Goal: Task Accomplishment & Management: Use online tool/utility

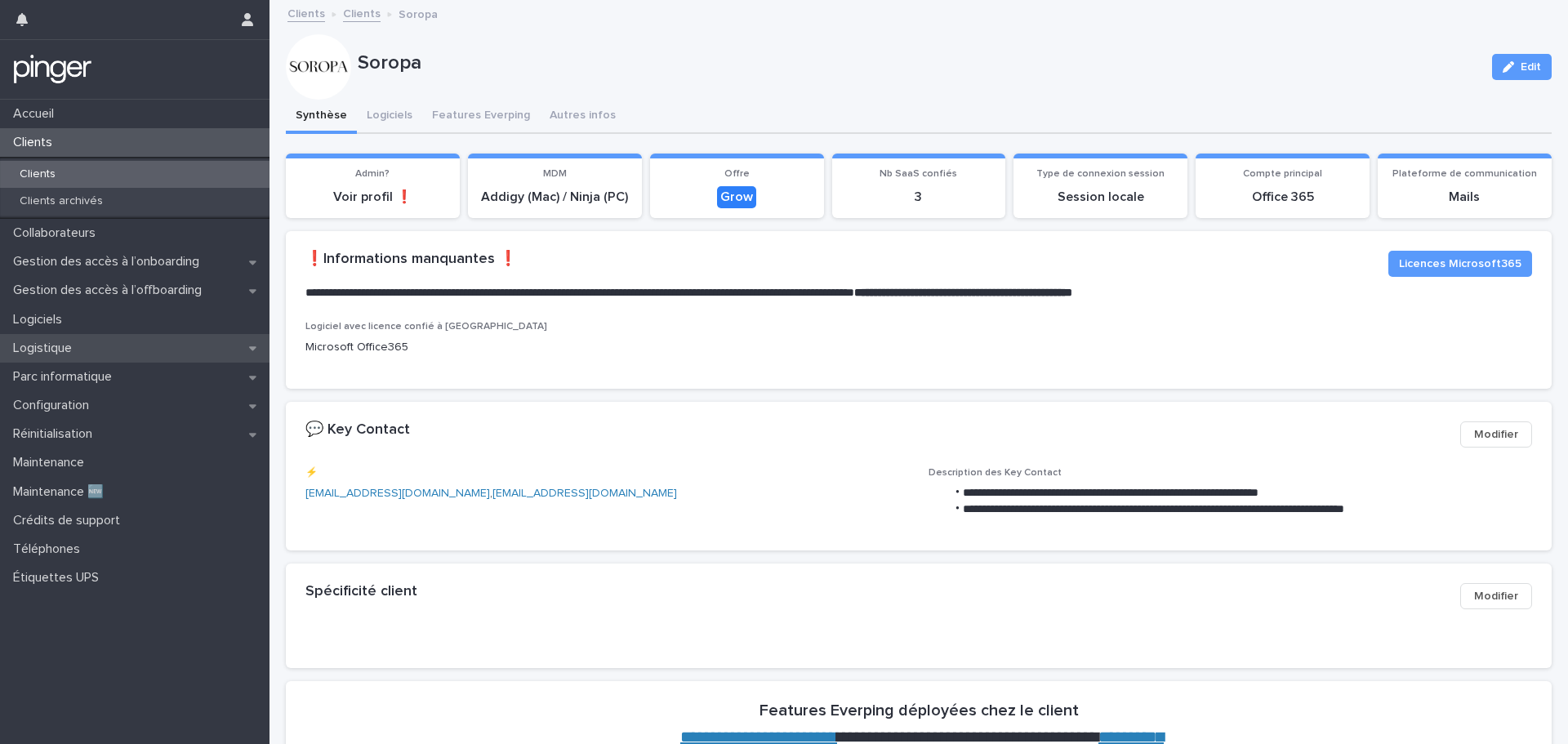
click at [99, 350] on div "Logistique" at bounding box center [134, 348] width 270 height 29
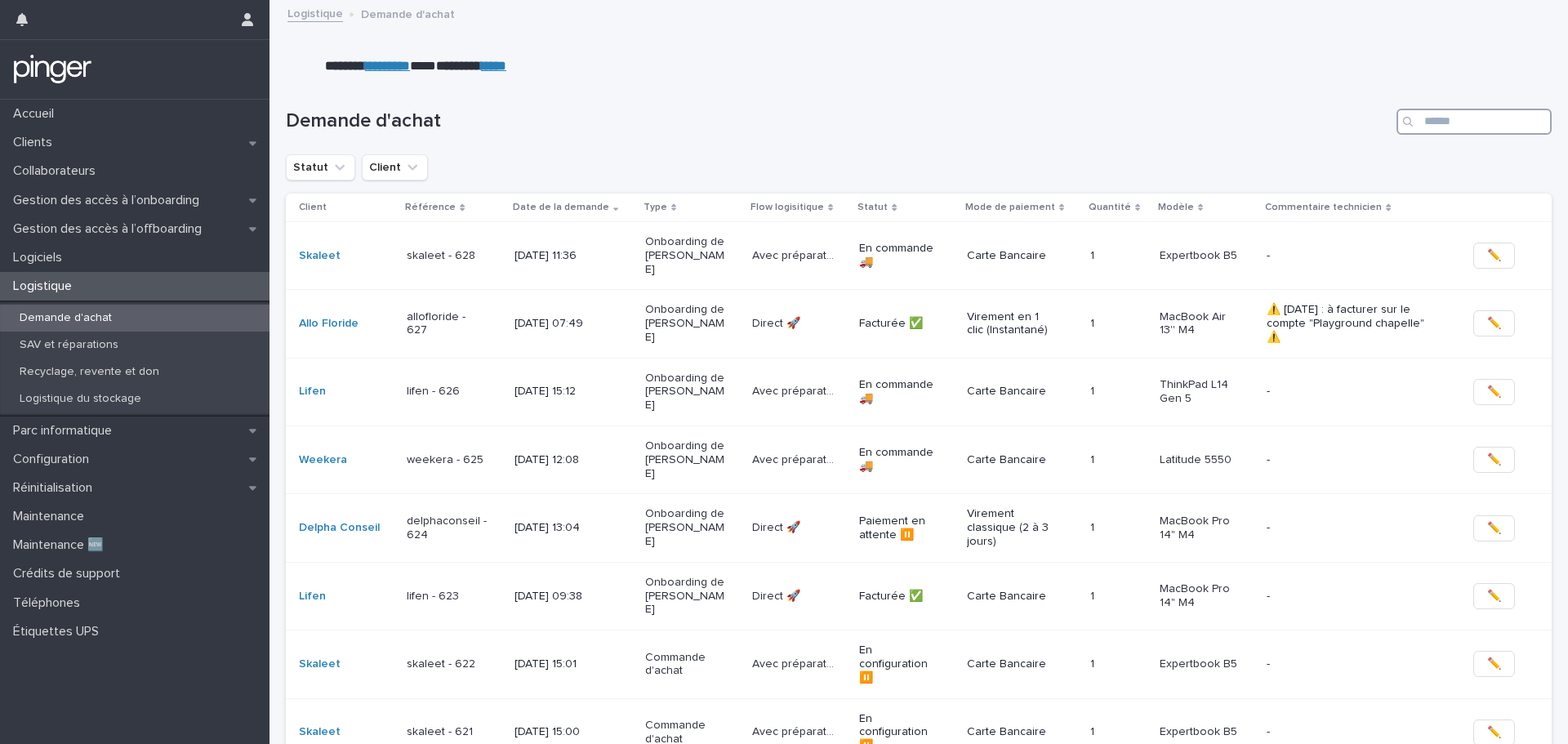
click at [1437, 120] on input "Search" at bounding box center [1473, 122] width 155 height 26
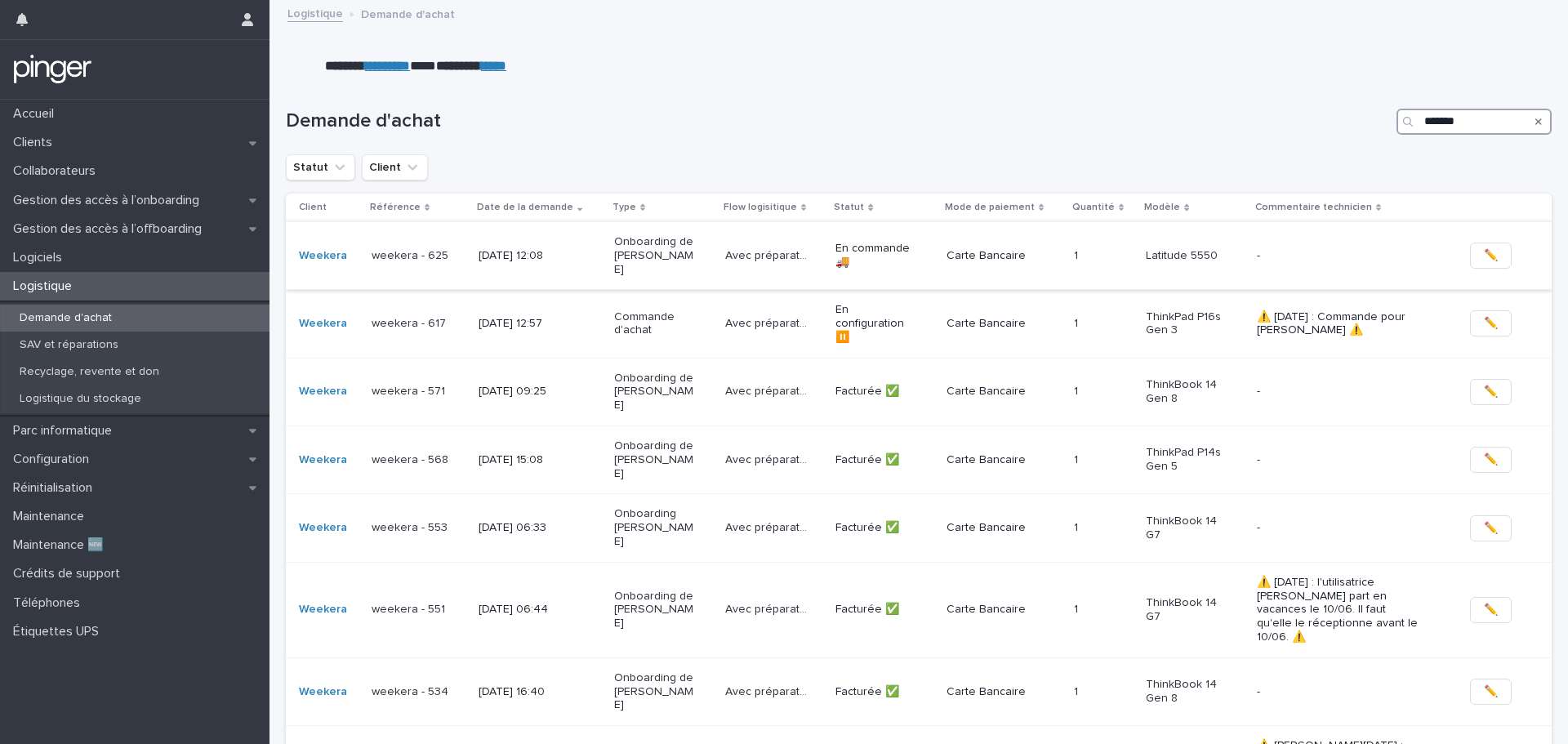
type input "*******"
click at [462, 249] on td "weekera - 625" at bounding box center [419, 255] width 107 height 68
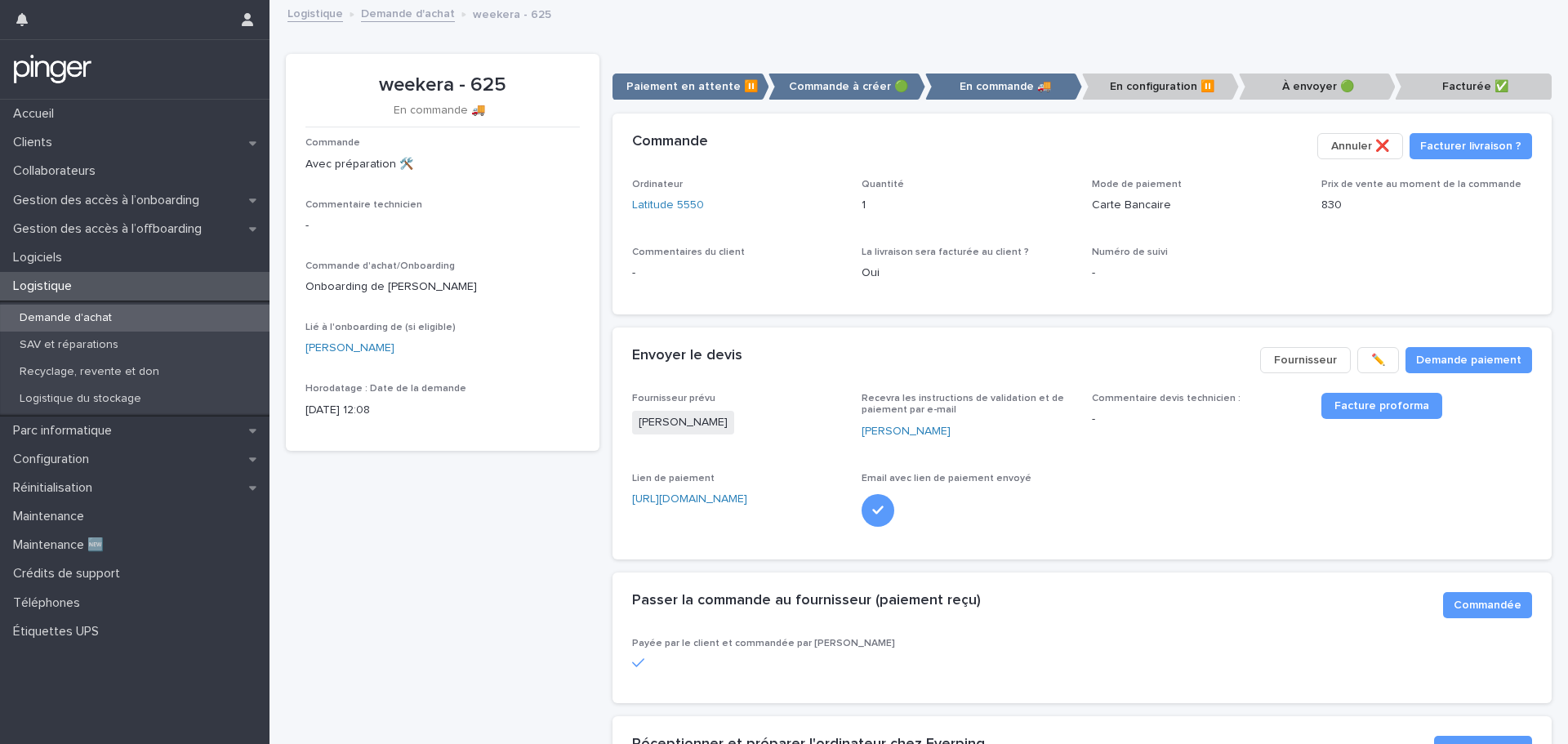
drag, startPoint x: 972, startPoint y: 227, endPoint x: 944, endPoint y: 222, distance: 28.4
click at [944, 223] on div "Quantité 1" at bounding box center [967, 203] width 211 height 48
click at [349, 344] on link "[PERSON_NAME]" at bounding box center [349, 349] width 89 height 18
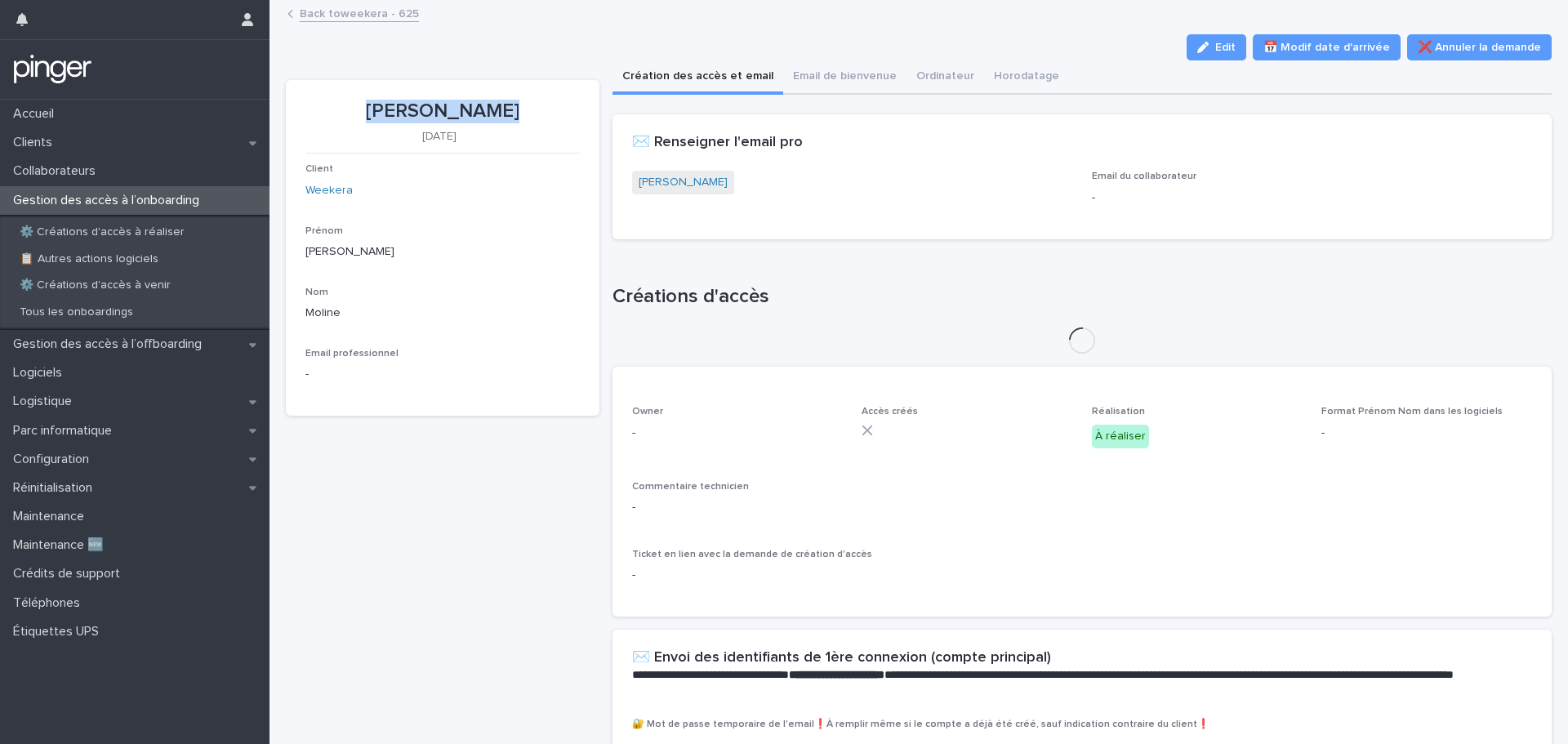
drag, startPoint x: 375, startPoint y: 110, endPoint x: 502, endPoint y: 112, distance: 127.0
click at [502, 112] on p "[PERSON_NAME]" at bounding box center [442, 111] width 274 height 24
copy p "[PERSON_NAME]"
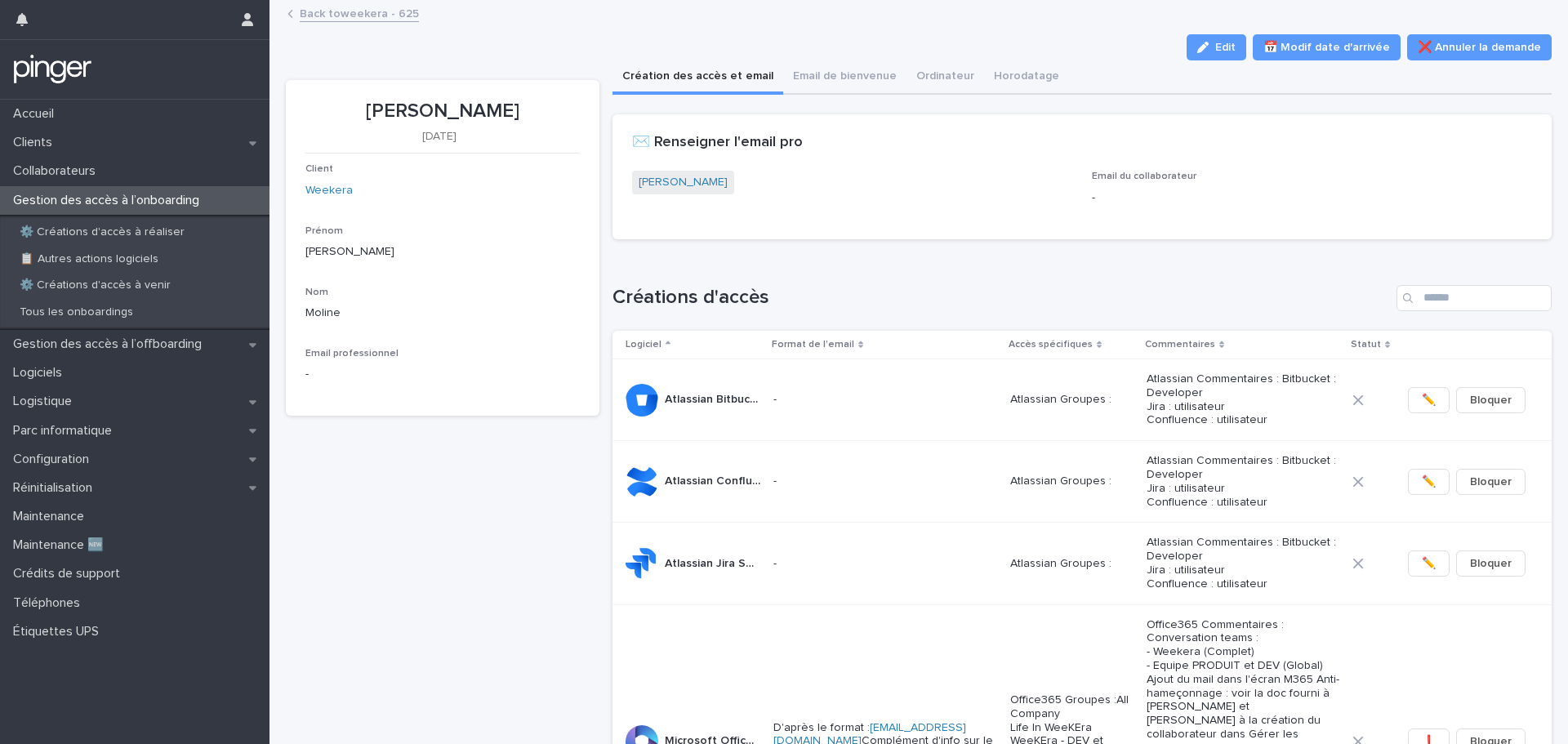
click at [441, 270] on div "Prénom [PERSON_NAME]" at bounding box center [442, 249] width 274 height 48
click at [69, 402] on p "Logistique" at bounding box center [45, 401] width 78 height 16
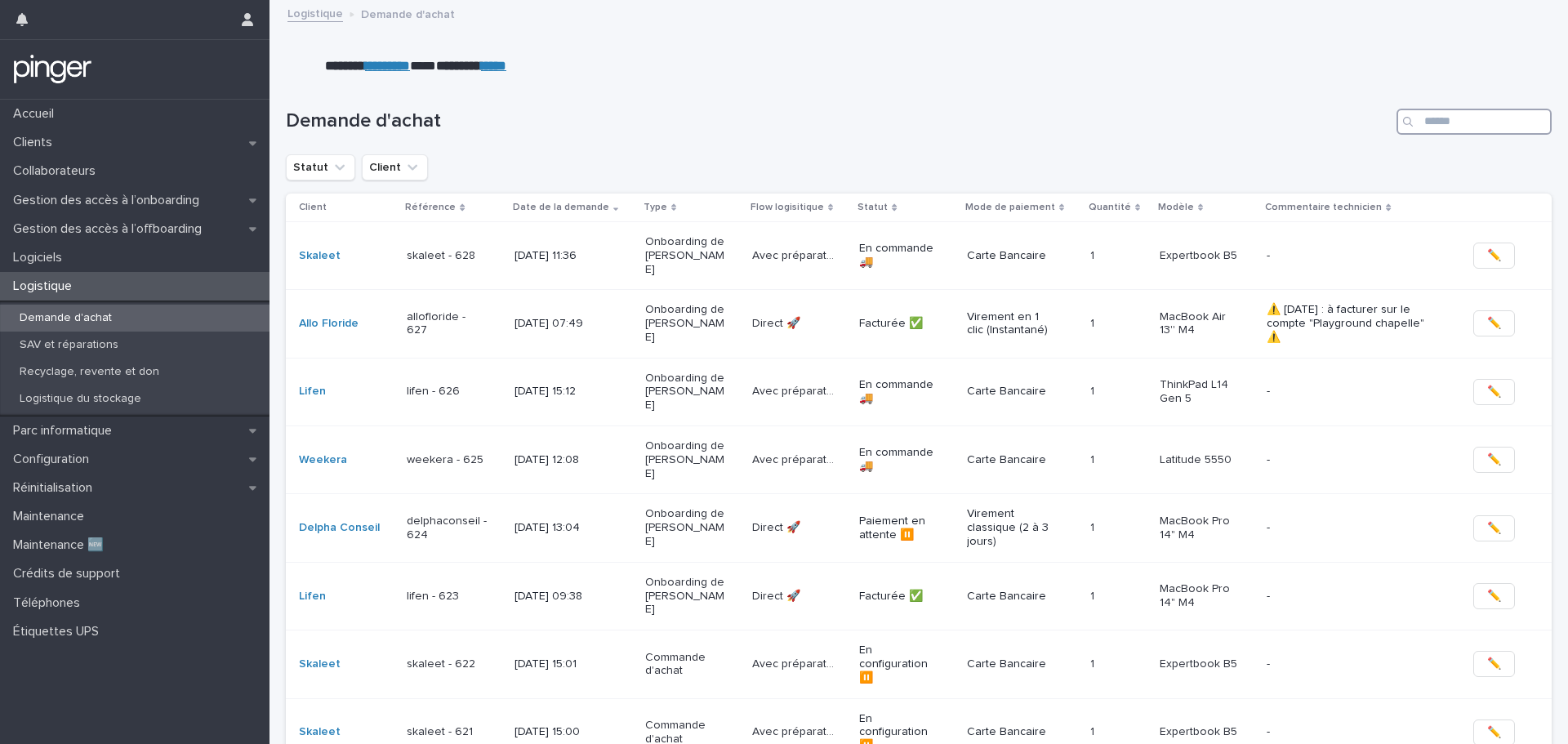
click at [1467, 124] on input "Search" at bounding box center [1473, 122] width 155 height 26
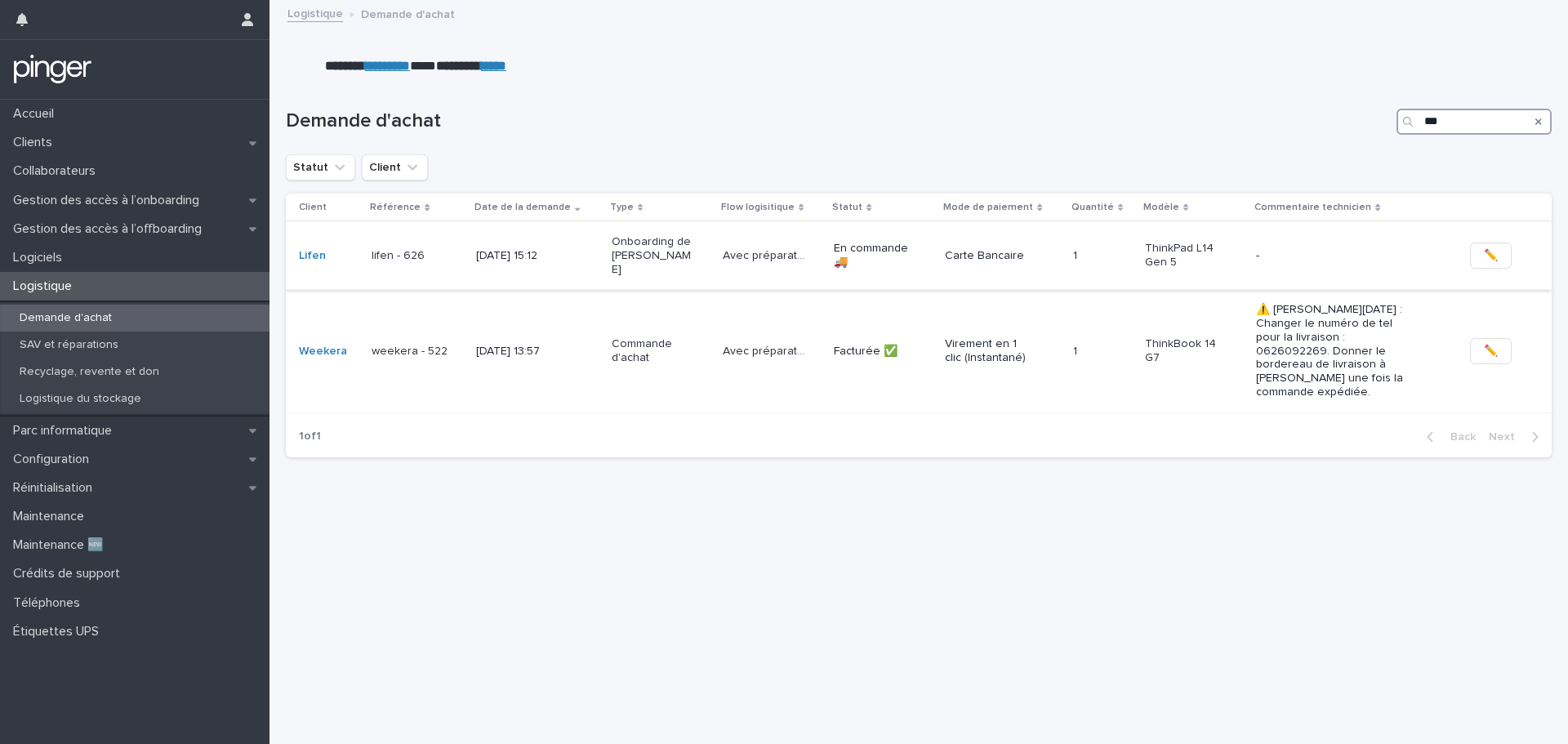
type input "***"
click at [538, 249] on p "[DATE] 15:12" at bounding box center [516, 256] width 82 height 14
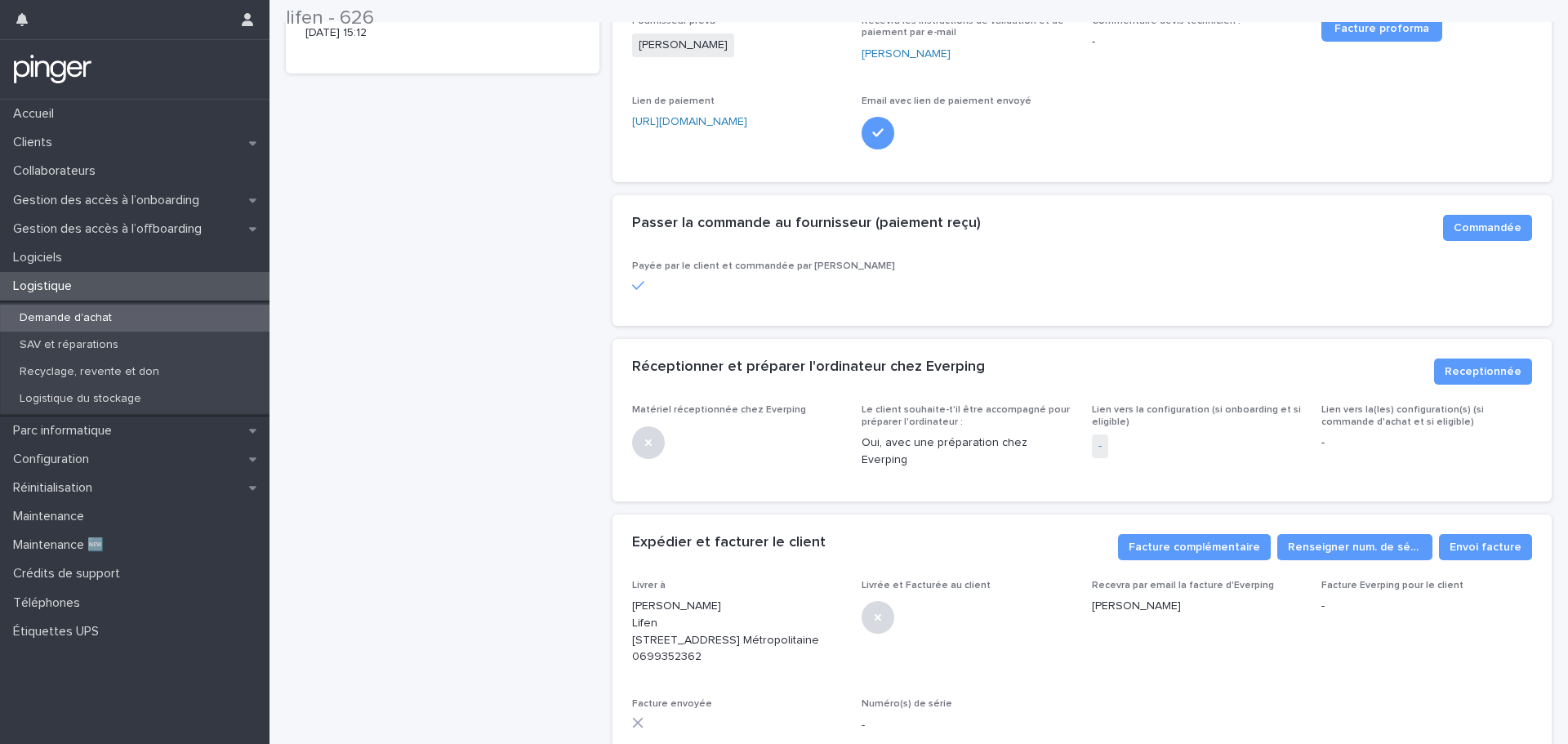
scroll to position [408, 0]
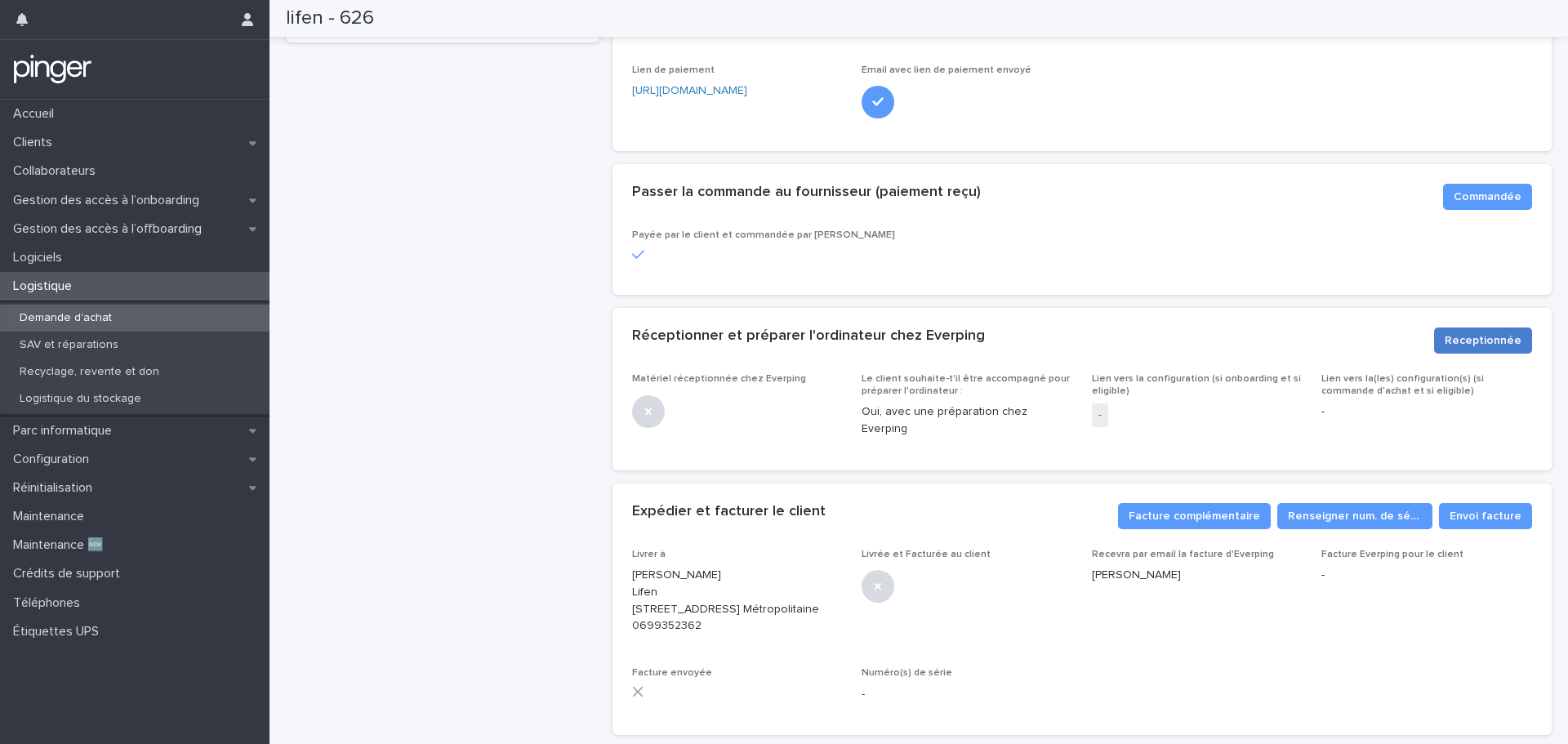
click at [1473, 339] on span "Receptionnée" at bounding box center [1482, 340] width 76 height 17
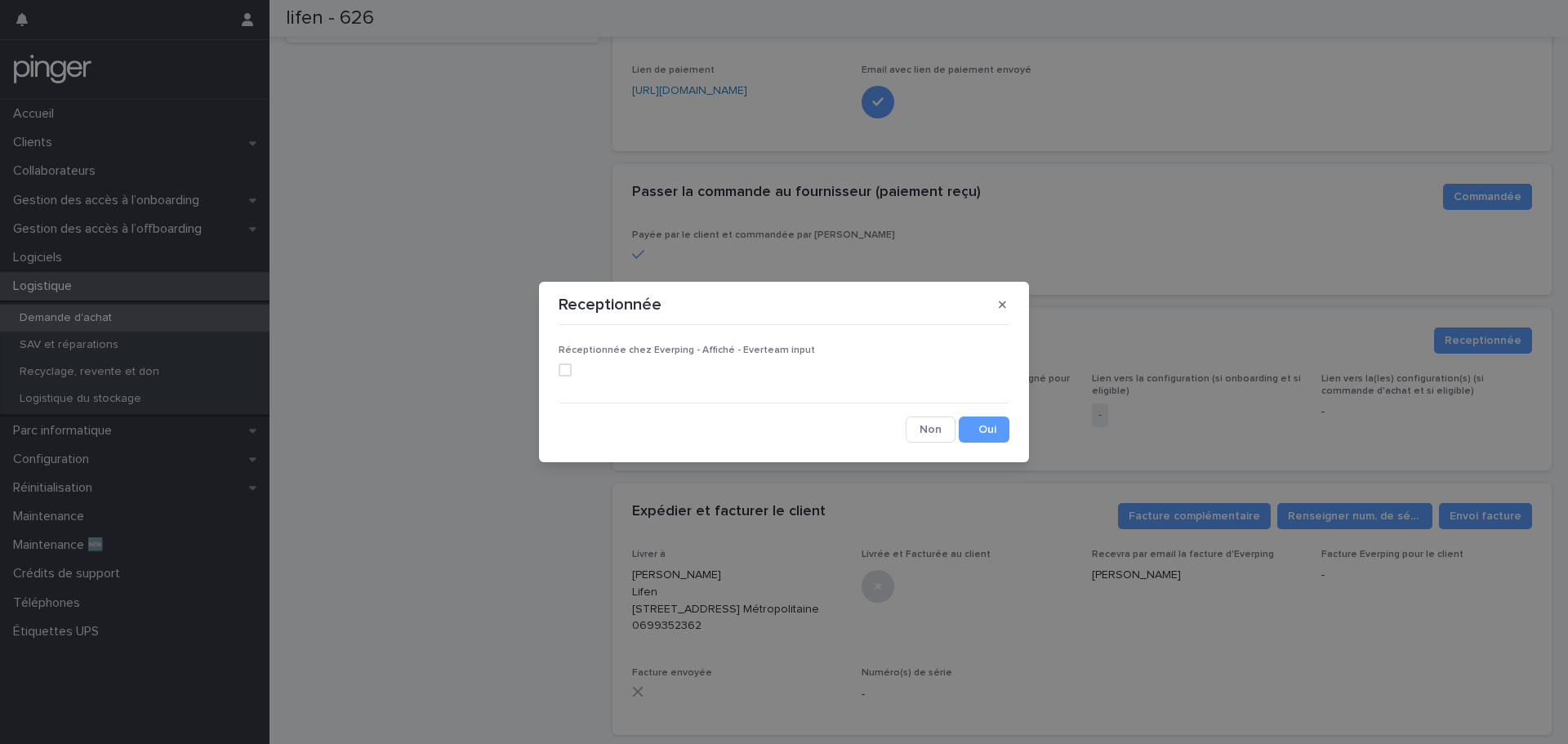
click at [565, 368] on span at bounding box center [565, 370] width 13 height 13
click at [995, 430] on button "Save" at bounding box center [984, 430] width 51 height 26
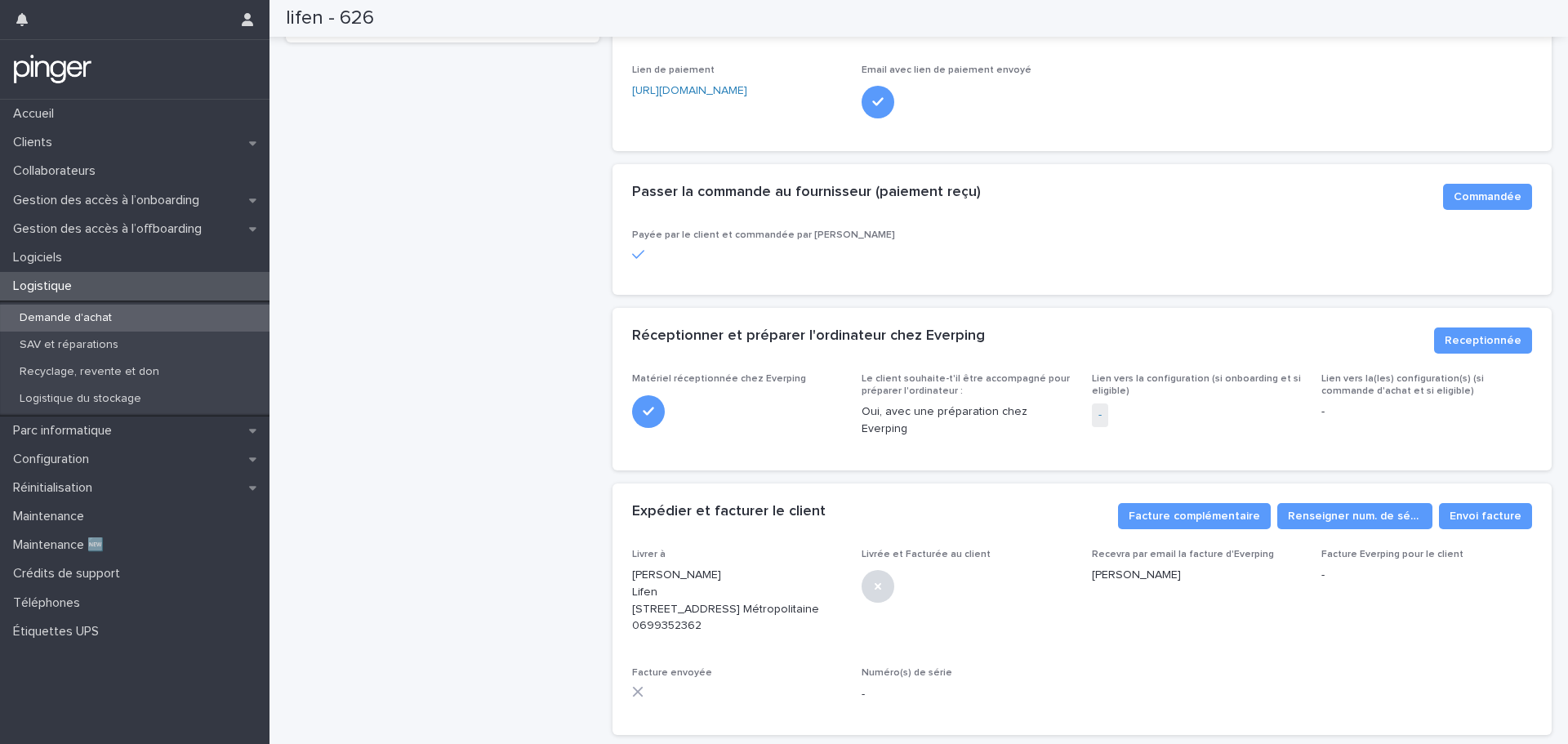
click at [450, 318] on div "lifen - 626 En commande 🚚​ Commande Avec préparation 🛠️ Commentaire technicien …" at bounding box center [442, 197] width 313 height 1103
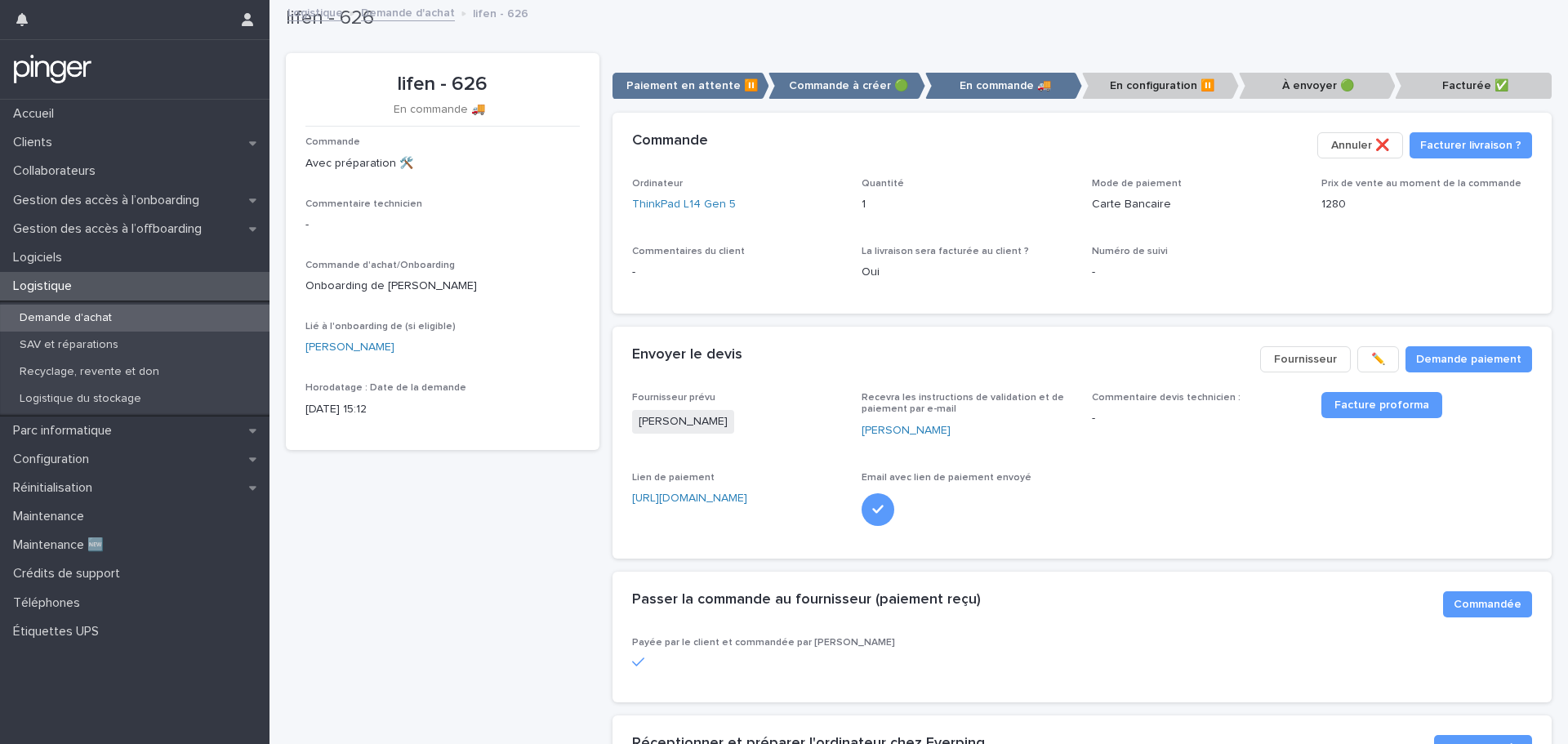
scroll to position [0, 0]
click at [353, 355] on link "[PERSON_NAME]" at bounding box center [349, 349] width 89 height 18
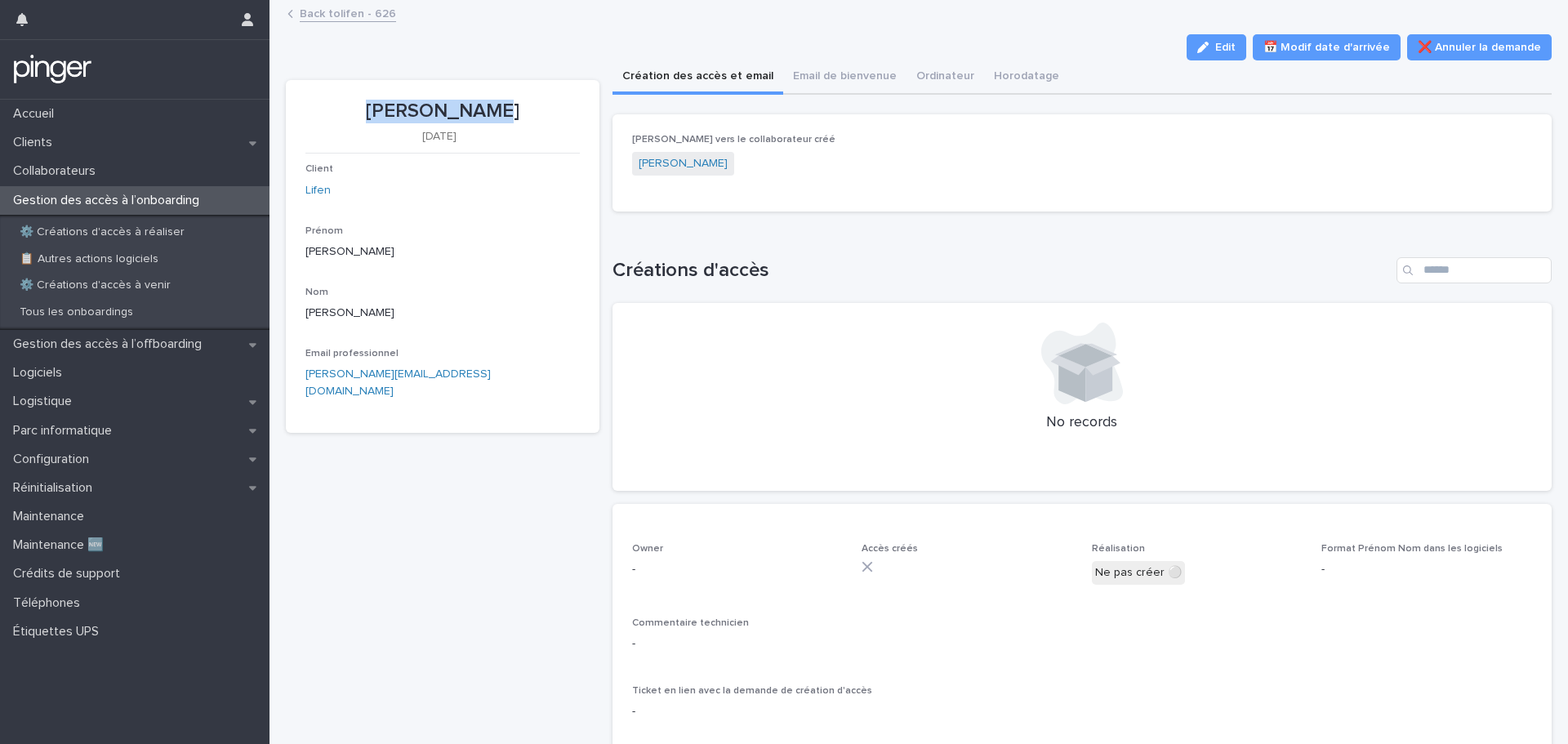
drag, startPoint x: 378, startPoint y: 112, endPoint x: 507, endPoint y: 111, distance: 129.0
click at [507, 111] on p "[PERSON_NAME]" at bounding box center [442, 111] width 274 height 24
copy p "[PERSON_NAME]"
click at [309, 8] on link "Back to lifen - 626" at bounding box center [348, 12] width 97 height 18
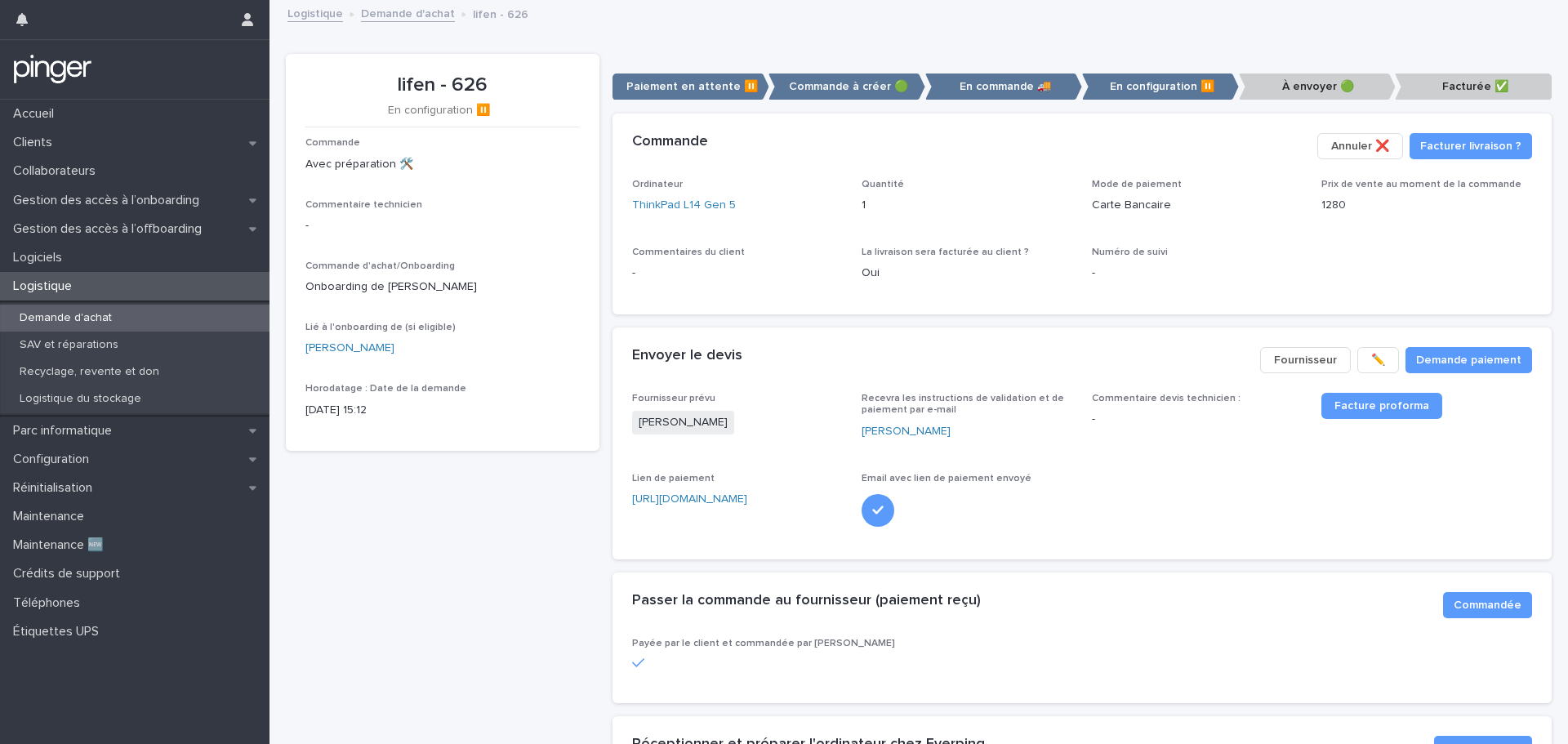
click at [379, 15] on link "Demande d'achat" at bounding box center [407, 12] width 94 height 18
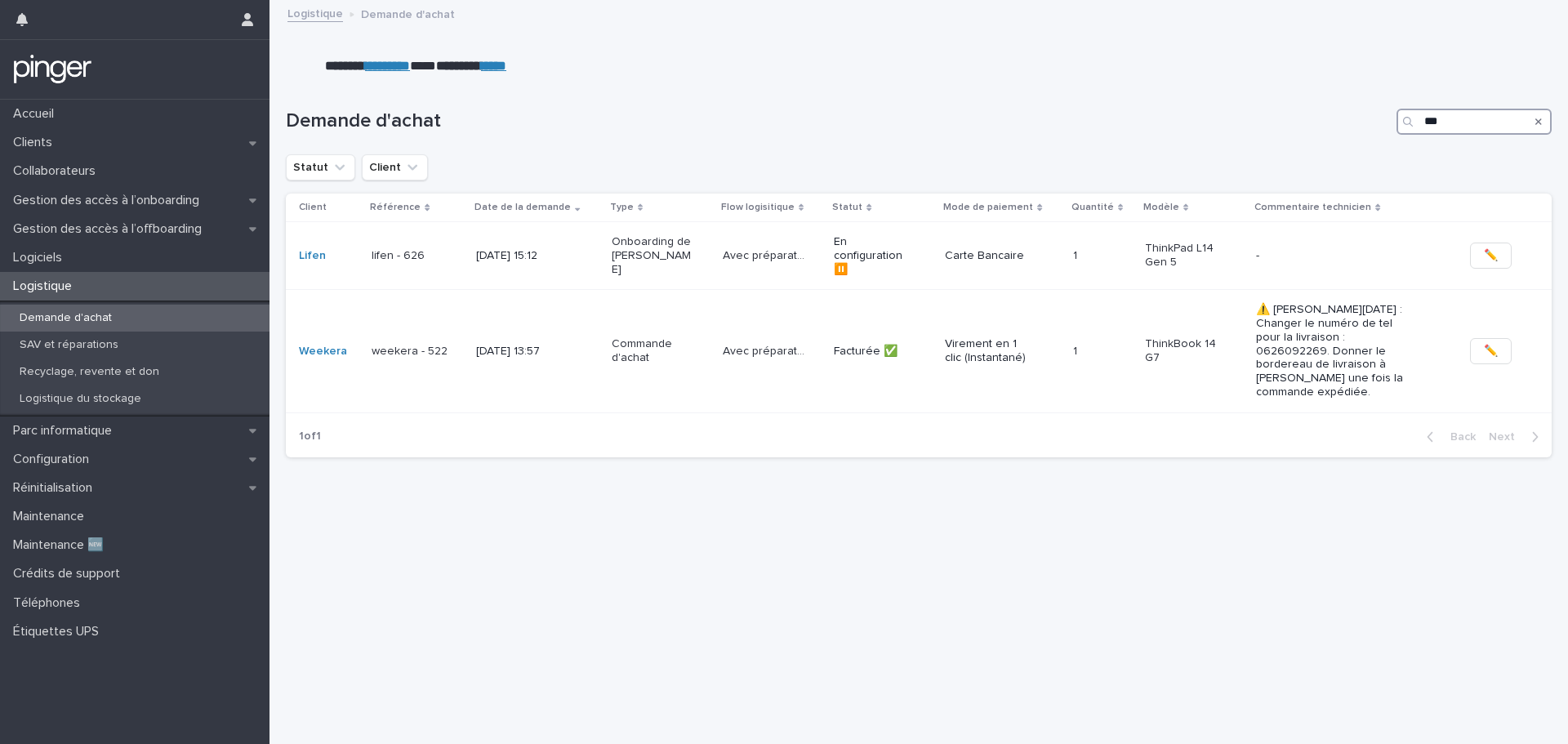
click at [1471, 118] on input "***" at bounding box center [1473, 122] width 155 height 26
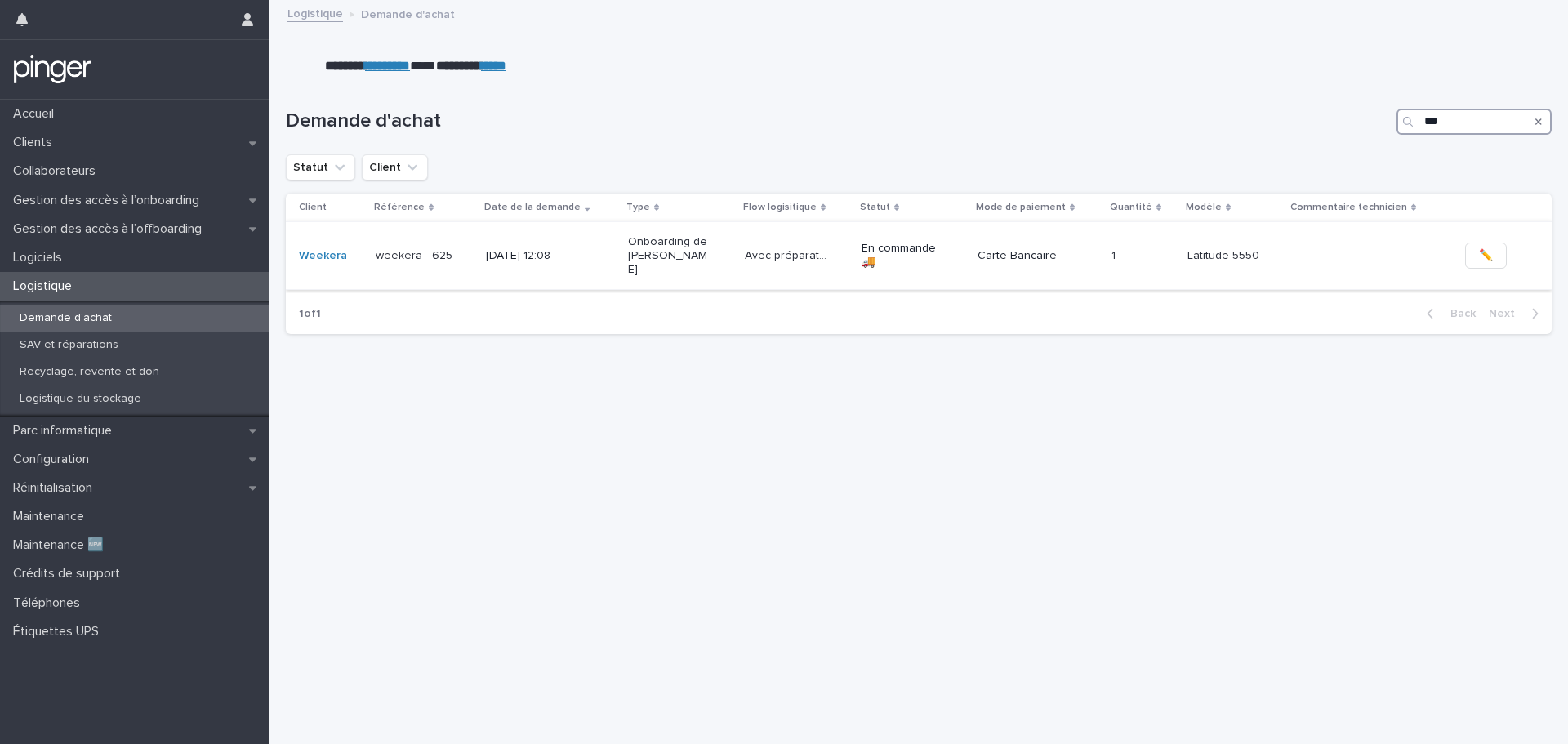
type input "***"
click at [604, 250] on div "[DATE] 12:08" at bounding box center [550, 256] width 129 height 27
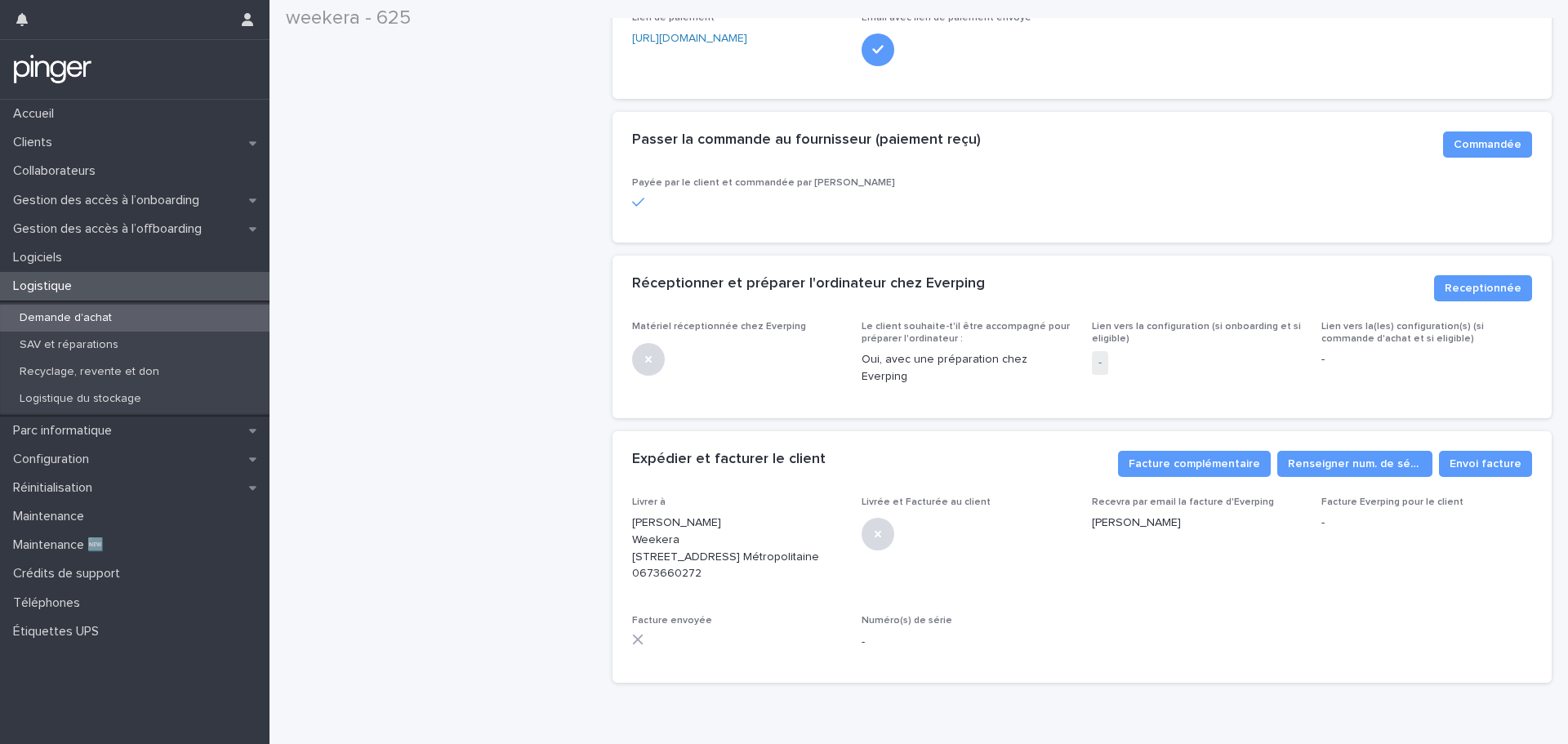
scroll to position [551, 0]
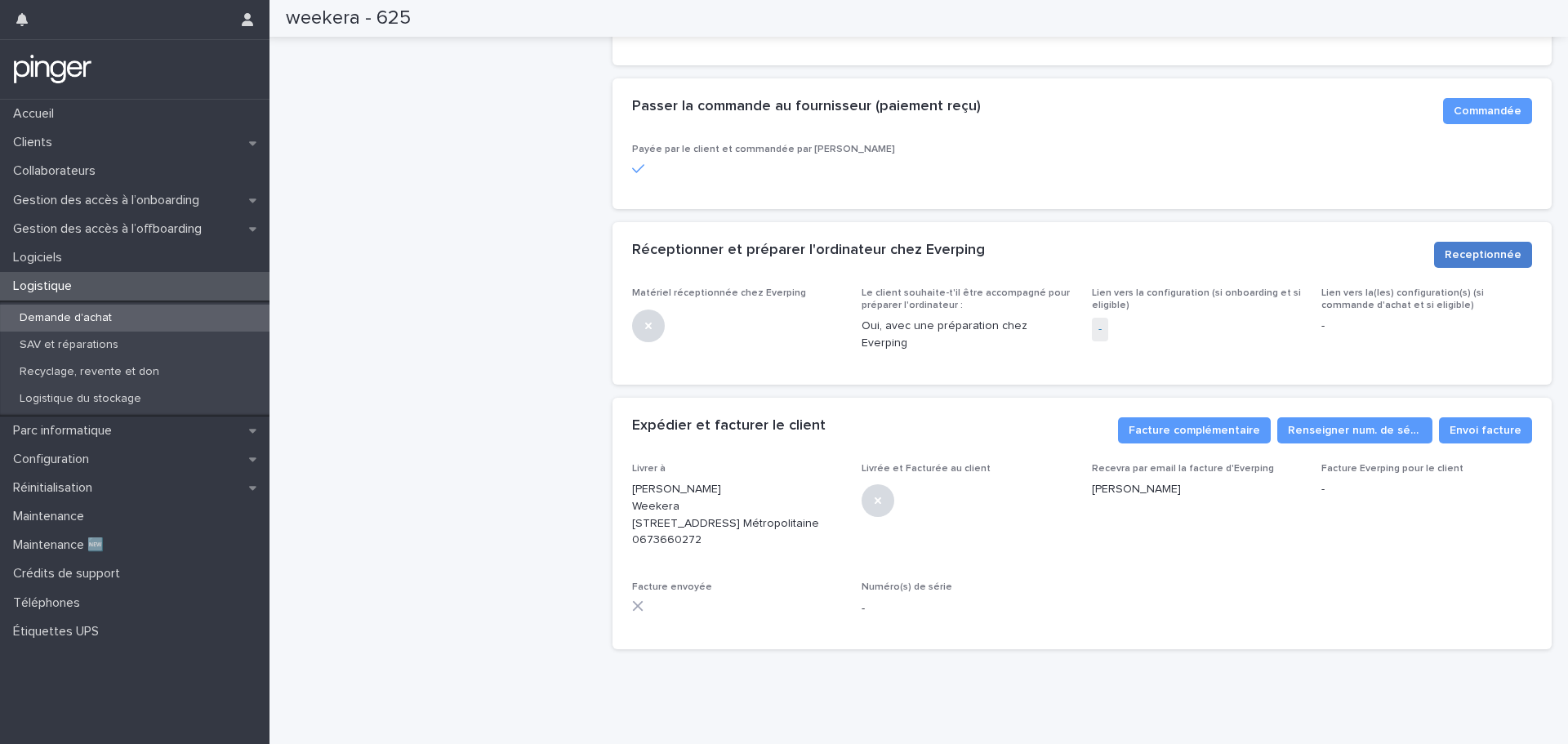
click at [1463, 247] on span "Receptionnée" at bounding box center [1482, 255] width 76 height 17
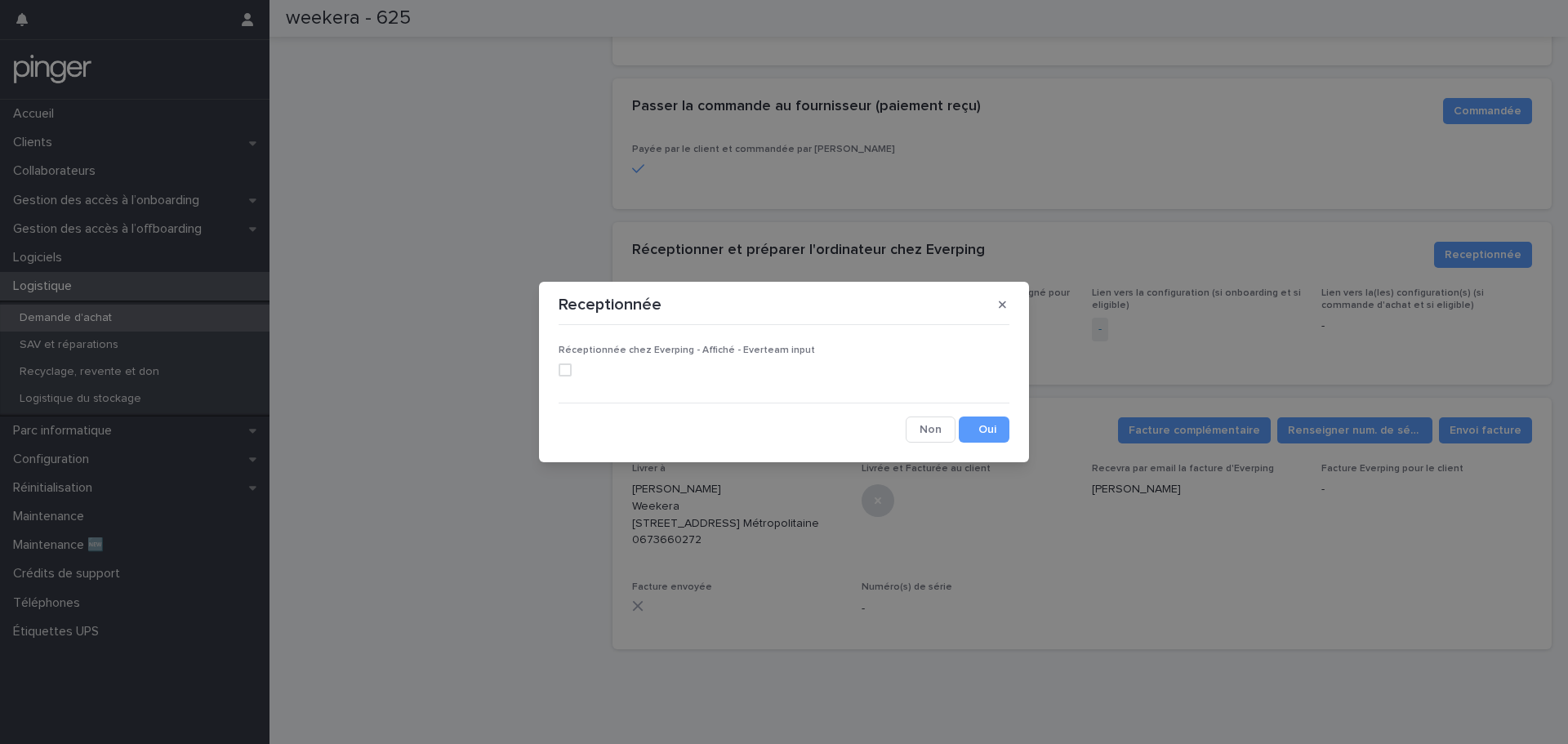
click at [562, 370] on span at bounding box center [565, 370] width 13 height 13
click at [983, 428] on button "Save" at bounding box center [984, 430] width 51 height 26
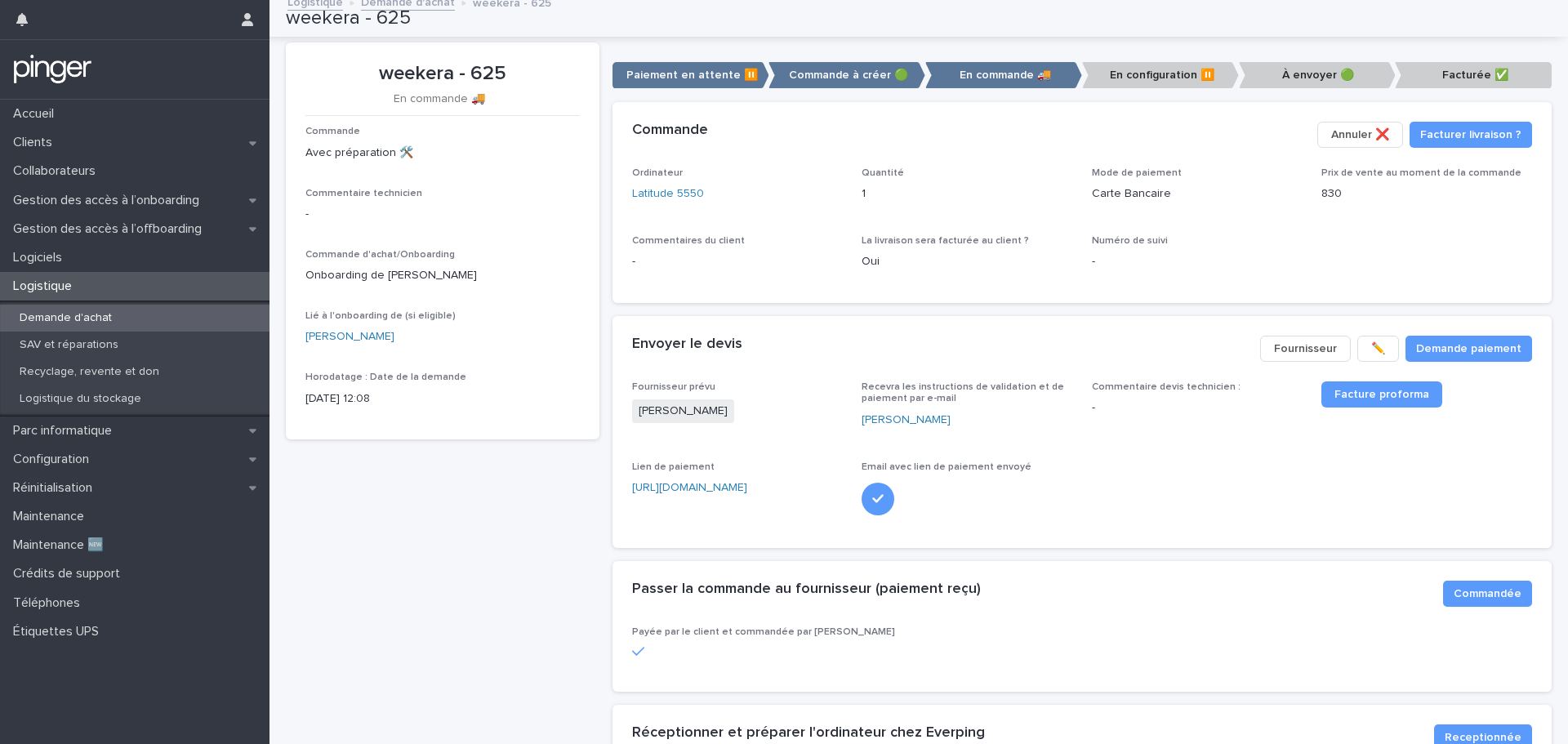
scroll to position [0, 0]
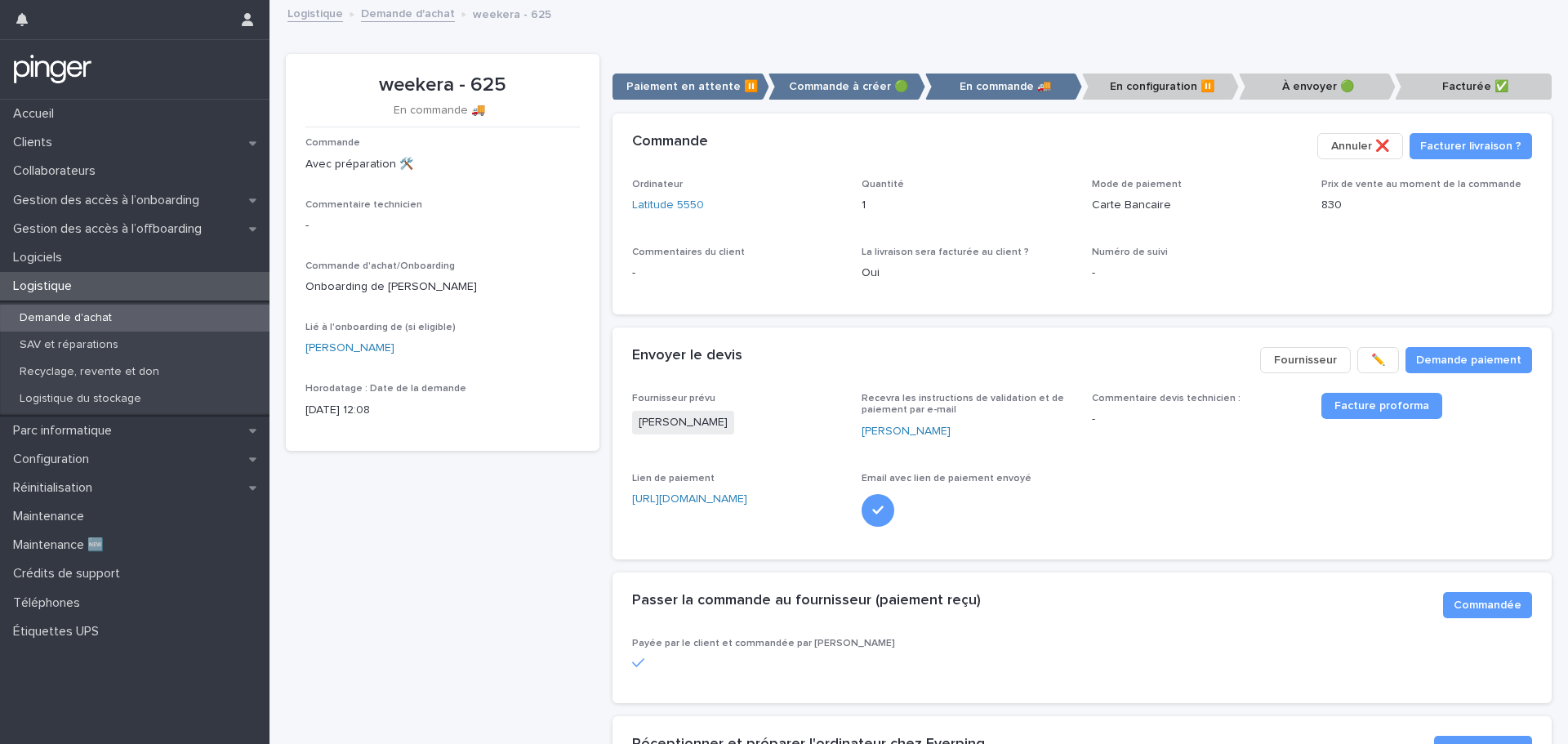
click at [414, 15] on link "Demande d'achat" at bounding box center [407, 12] width 94 height 18
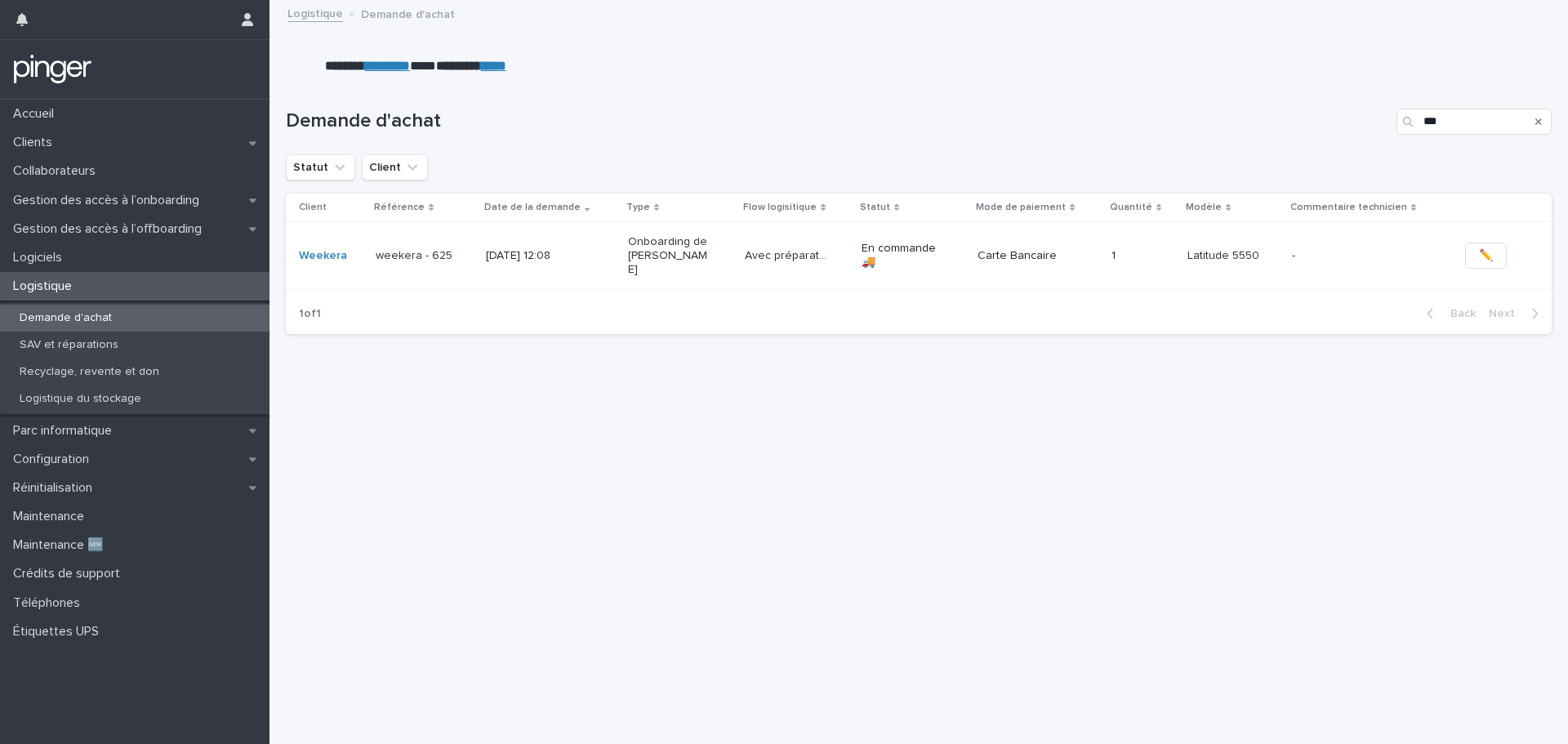
drag, startPoint x: 1144, startPoint y: 461, endPoint x: 1094, endPoint y: 452, distance: 50.8
click at [1097, 452] on div "Loading... Saving… Loading... Saving… Demande d'achat *** Statut Client Client …" at bounding box center [918, 389] width 1282 height 627
click at [303, 11] on link "Logistique" at bounding box center [314, 12] width 55 height 18
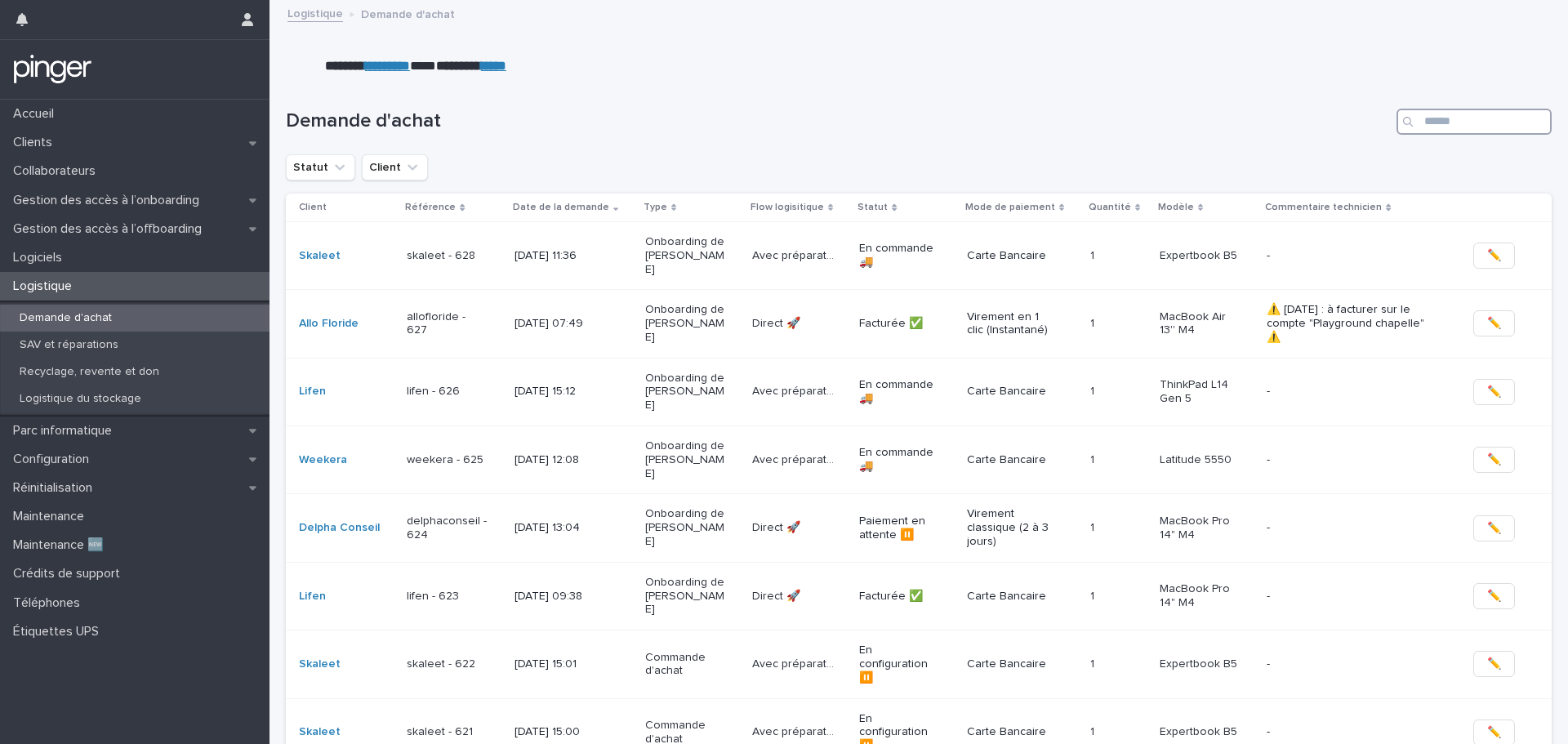
click at [1465, 123] on input "Search" at bounding box center [1473, 122] width 155 height 26
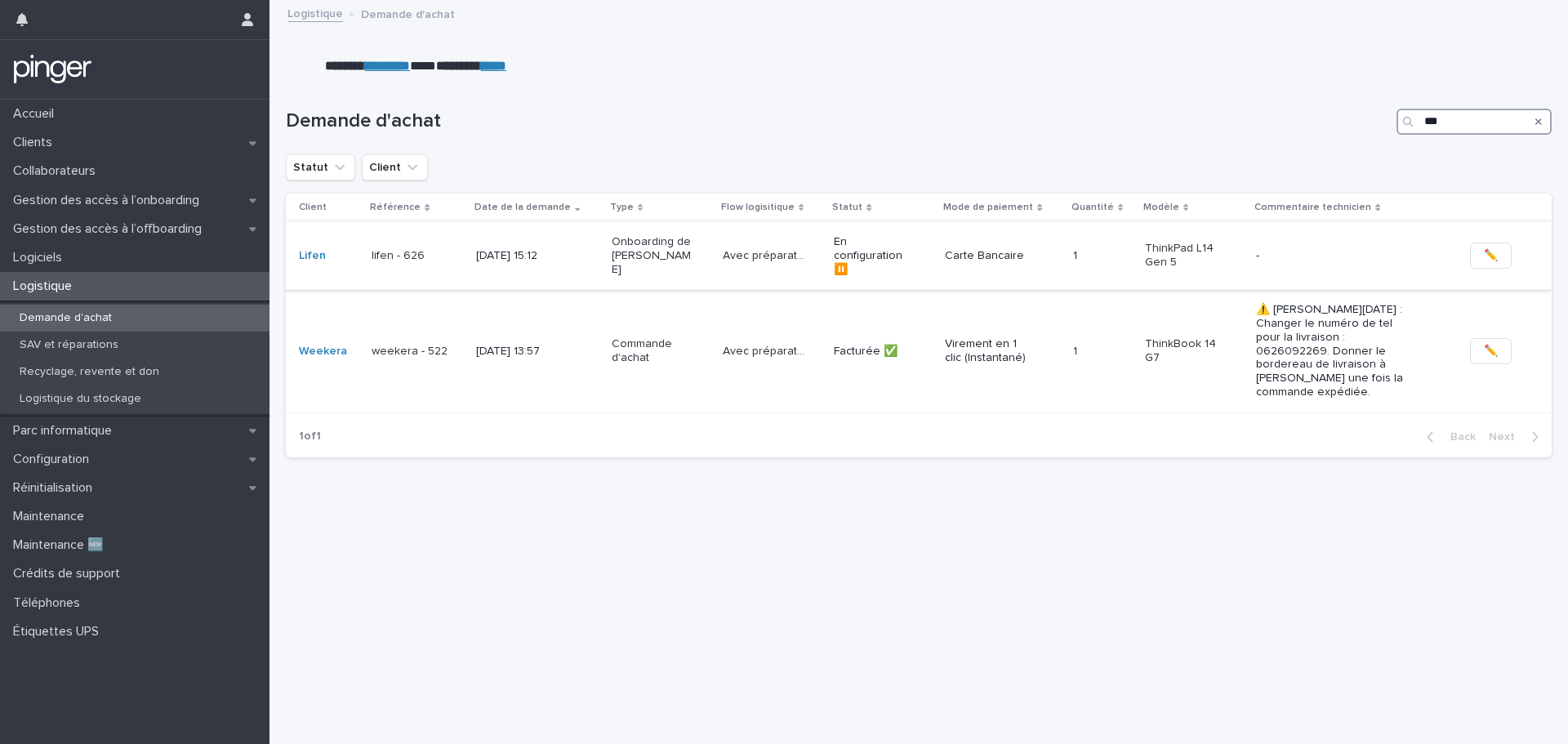
type input "***"
click at [651, 261] on p "Onboarding de [PERSON_NAME]" at bounding box center [652, 256] width 82 height 40
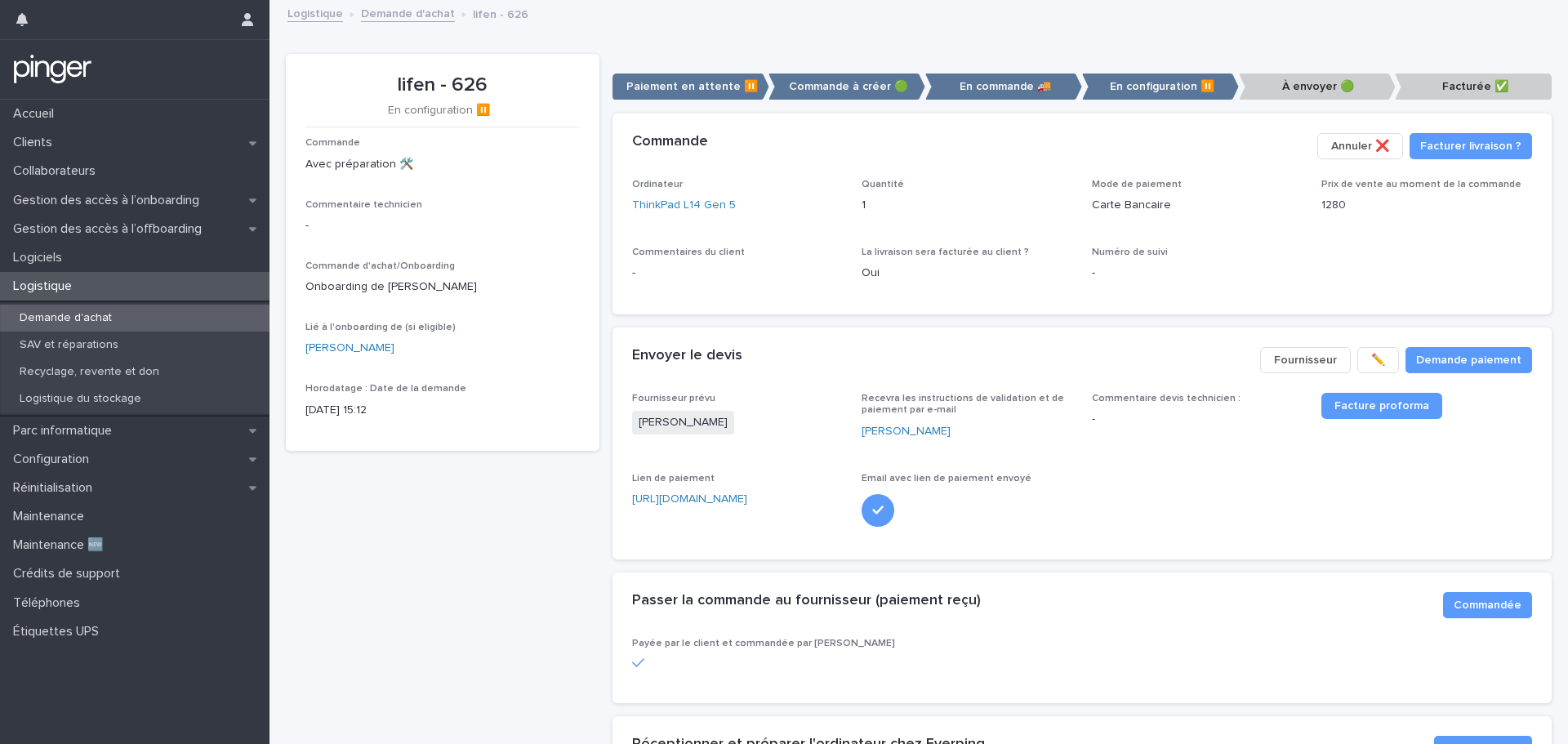
drag, startPoint x: 1003, startPoint y: 181, endPoint x: 991, endPoint y: 170, distance: 16.3
click at [991, 170] on div "Commande Facturer livraison ? Annuler ❌​" at bounding box center [1082, 146] width 939 height 65
click at [551, 591] on div "lifen - 626 En configuration ⏸️ Commande Avec préparation 🛠️ Commentaire techni…" at bounding box center [442, 605] width 313 height 1103
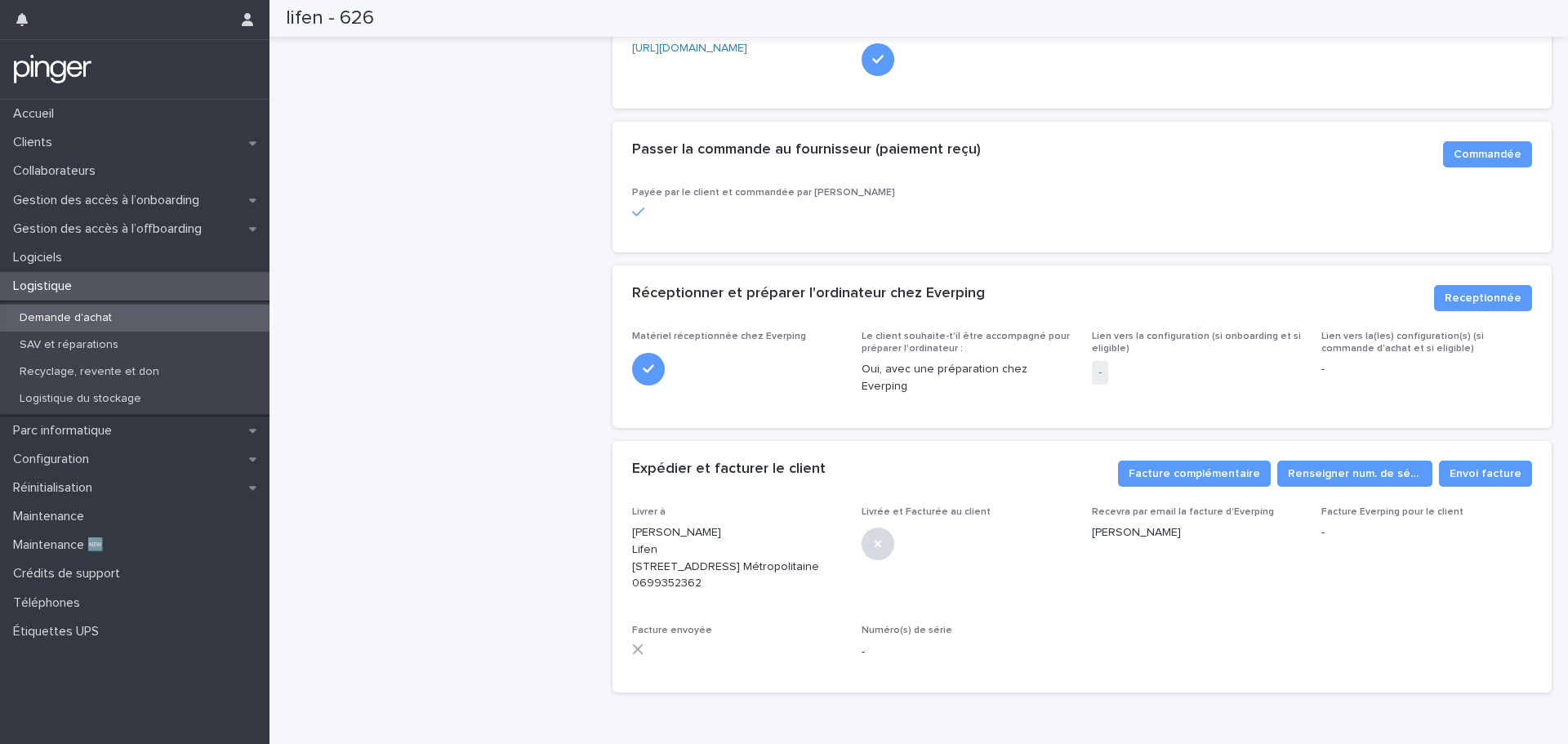
scroll to position [451, 0]
click at [1098, 374] on link "-" at bounding box center [1100, 372] width 4 height 18
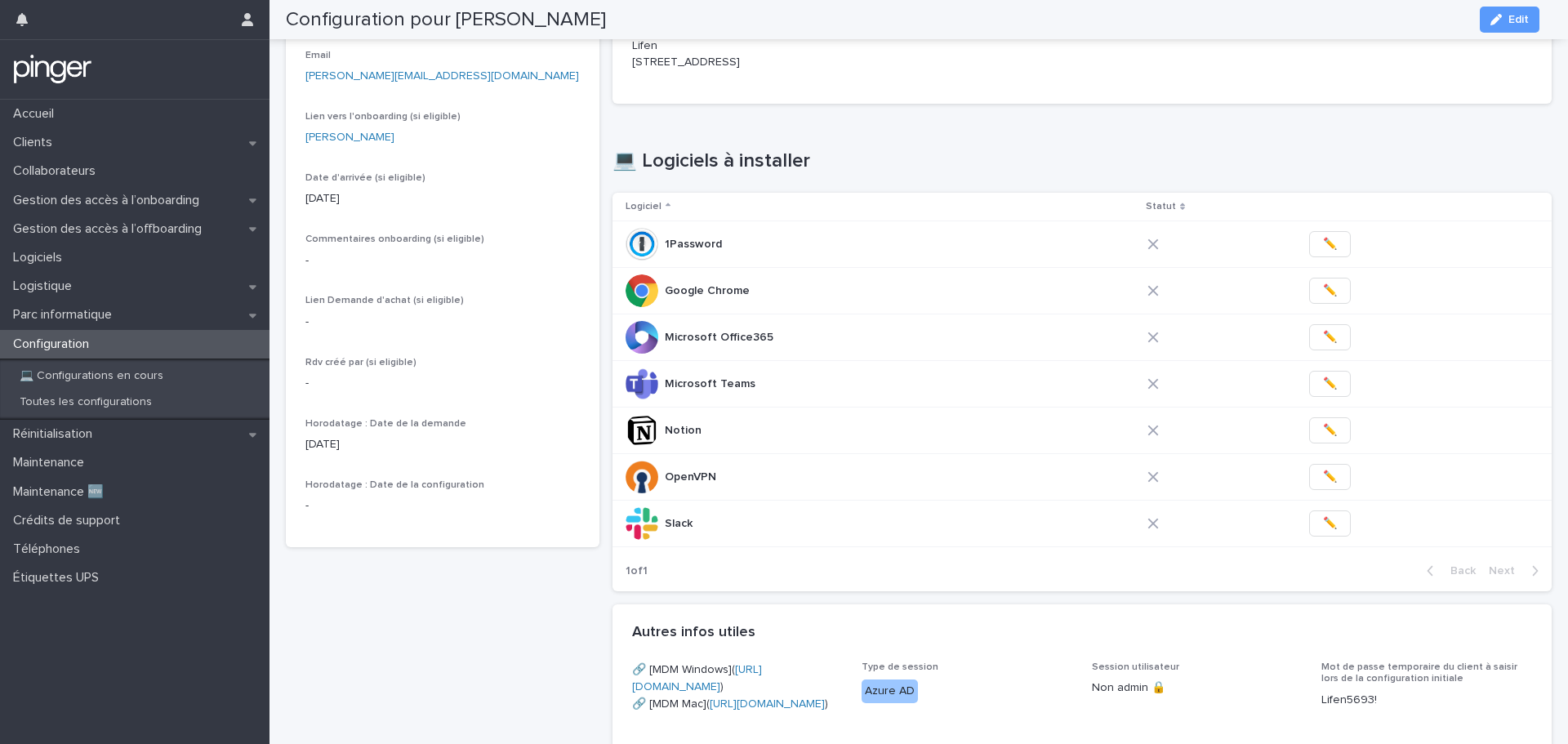
scroll to position [408, 0]
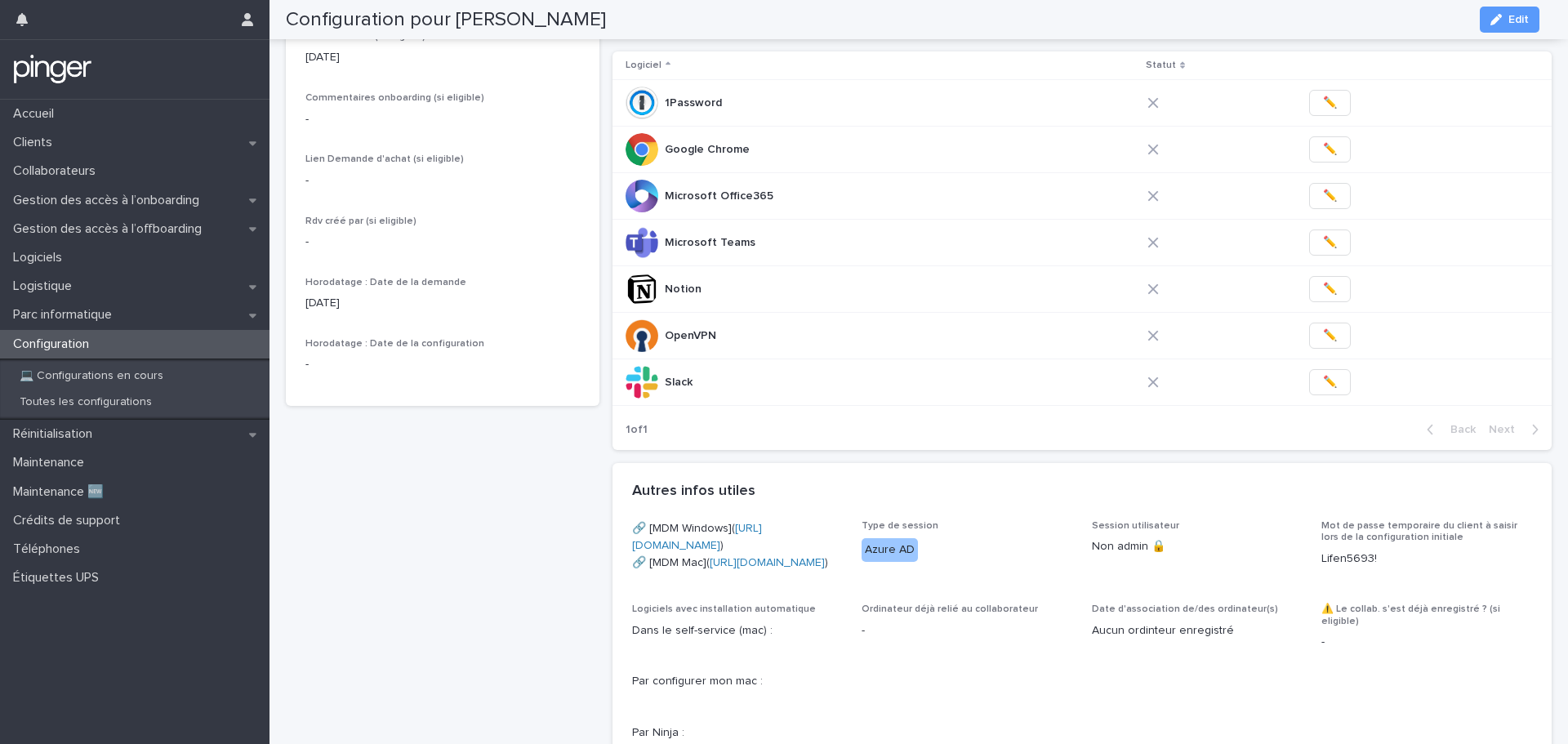
drag, startPoint x: 383, startPoint y: 473, endPoint x: 350, endPoint y: 468, distance: 33.4
click at [350, 468] on div "Configuration pour [PERSON_NAME] À réaliser sur place 🟢 Client Lifen Utilisateu…" at bounding box center [442, 351] width 313 height 1360
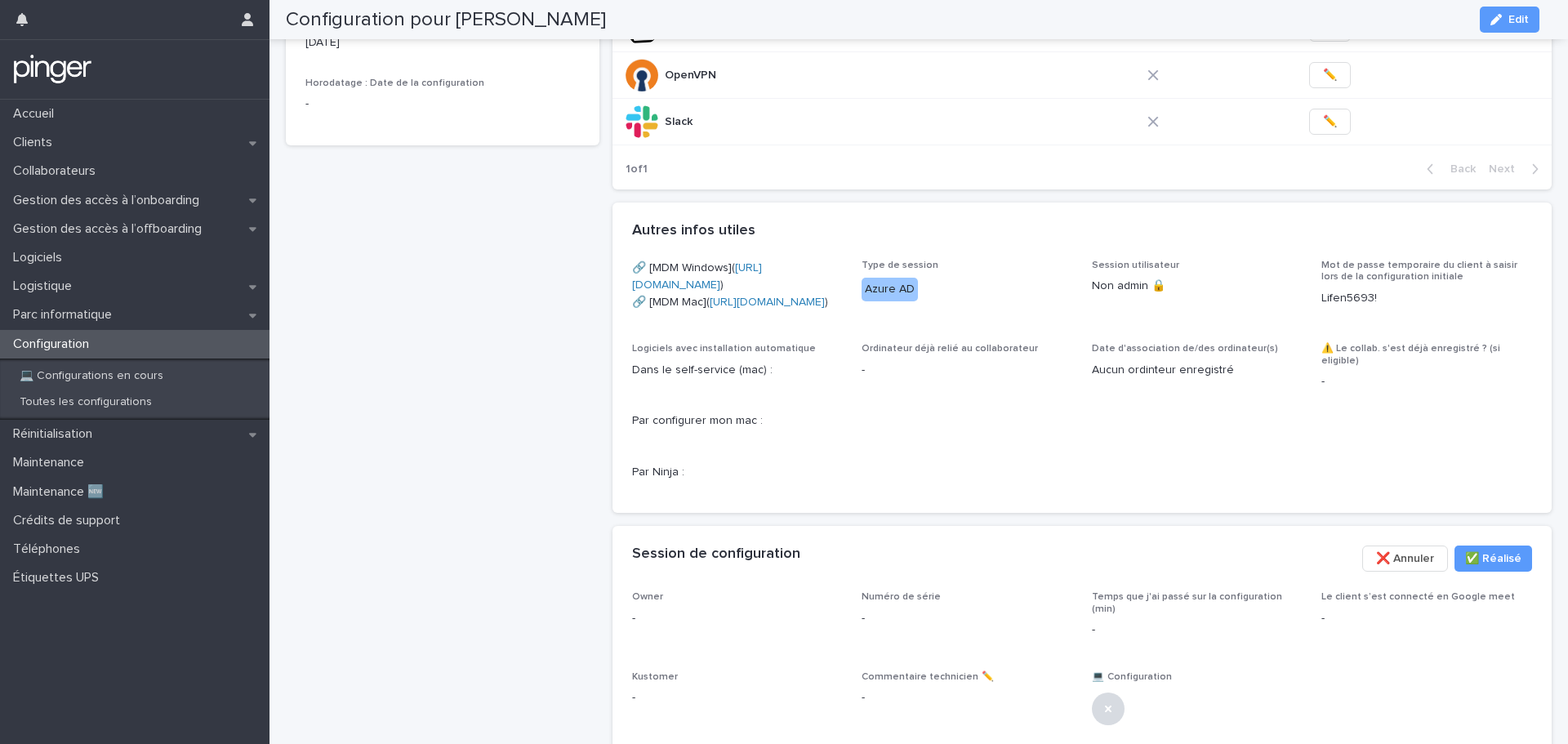
scroll to position [636, 0]
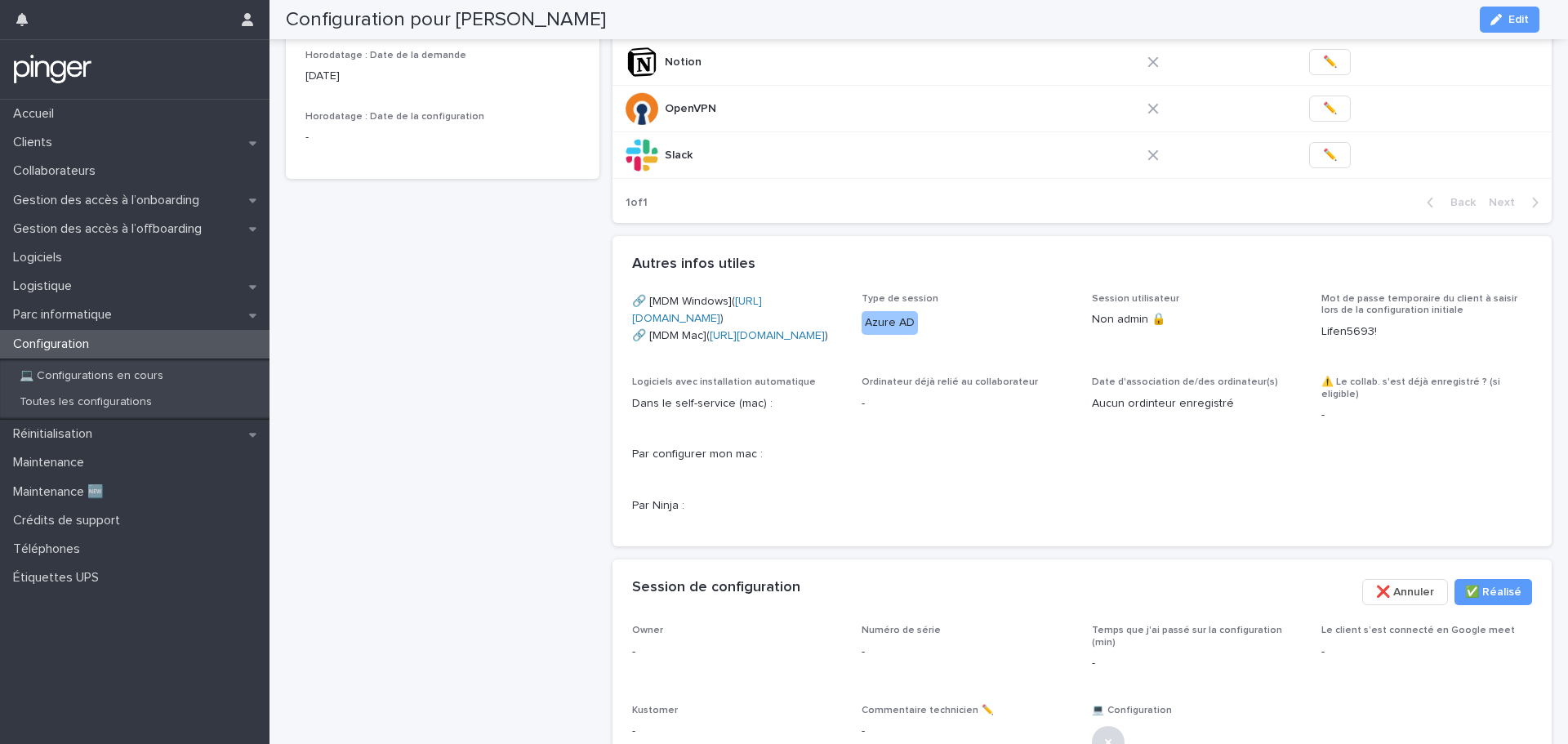
click at [393, 349] on div "Configuration pour [PERSON_NAME] À réaliser sur place 🟢 Client Lifen Utilisateu…" at bounding box center [442, 125] width 313 height 1360
